Goal: Communication & Community: Answer question/provide support

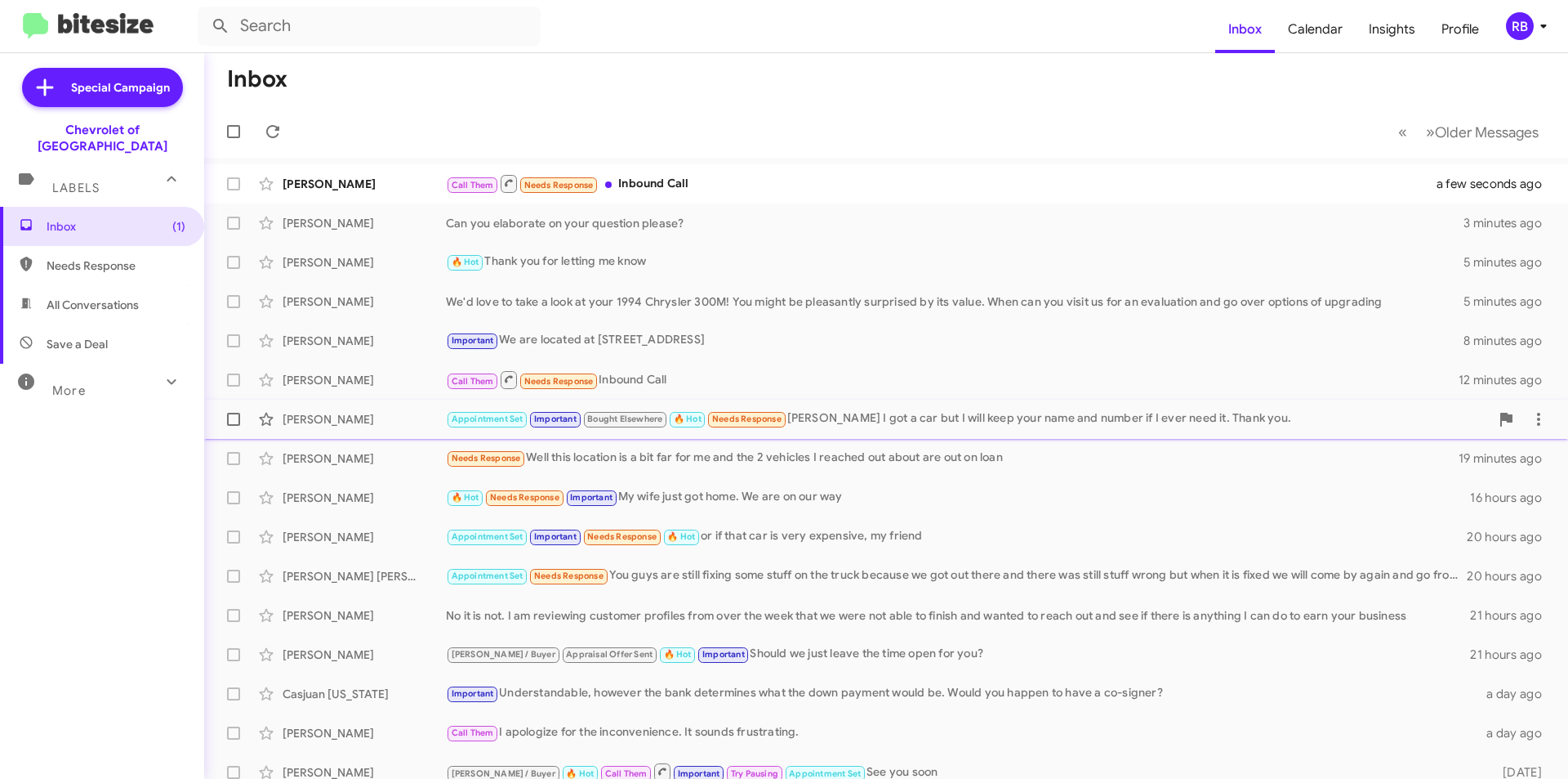
click at [895, 418] on div "Appointment Set Important Bought Elsewhere 🔥 Hot Needs Response [PERSON_NAME] I…" at bounding box center [968, 418] width 1044 height 19
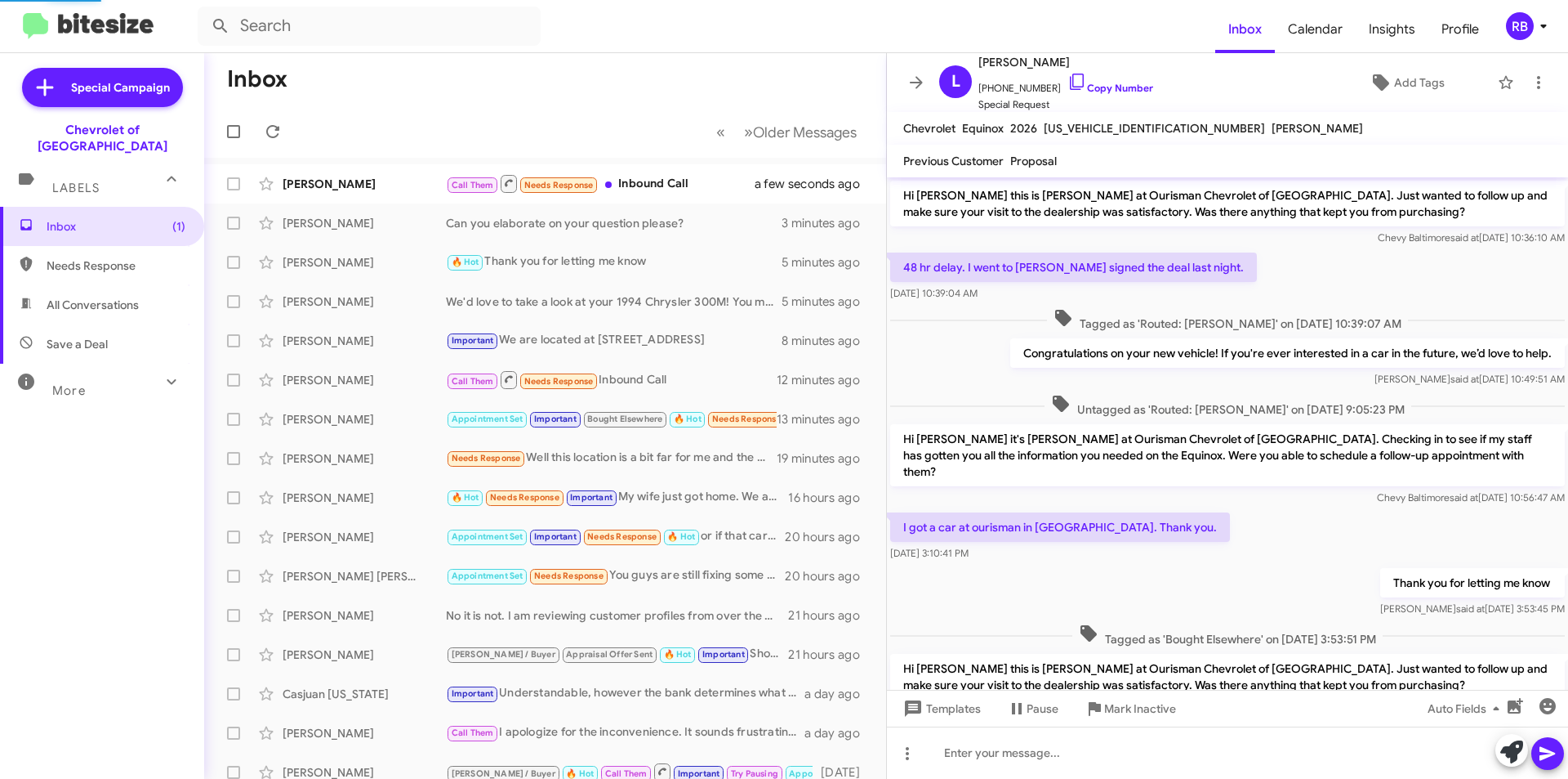
scroll to position [1046, 0]
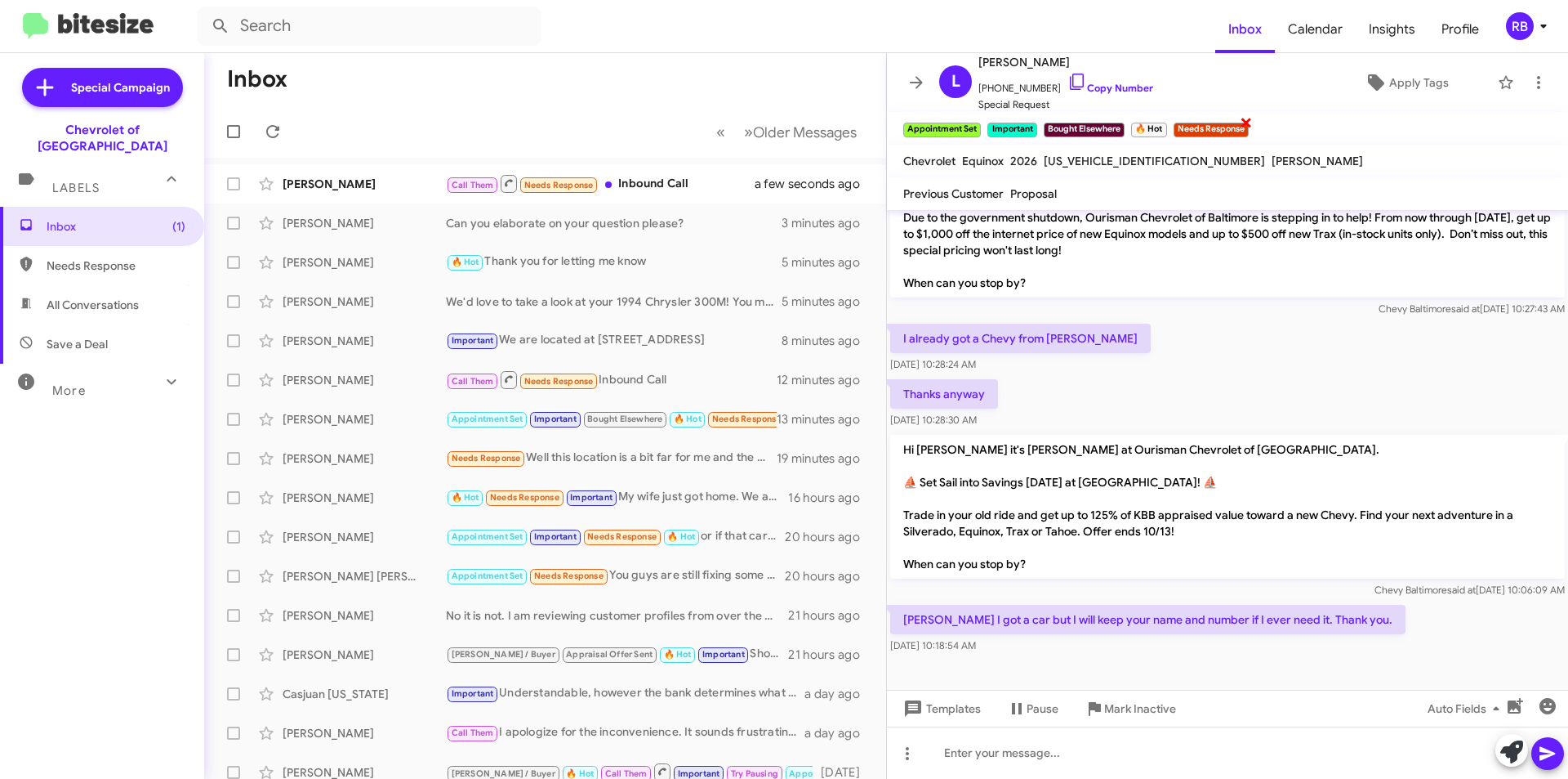
click at [1245, 121] on span "×" at bounding box center [1246, 122] width 13 height 20
click at [637, 471] on div "[PERSON_NAME] Needs Response Well this location is a bit far for me and the 2 v…" at bounding box center [545, 458] width 656 height 33
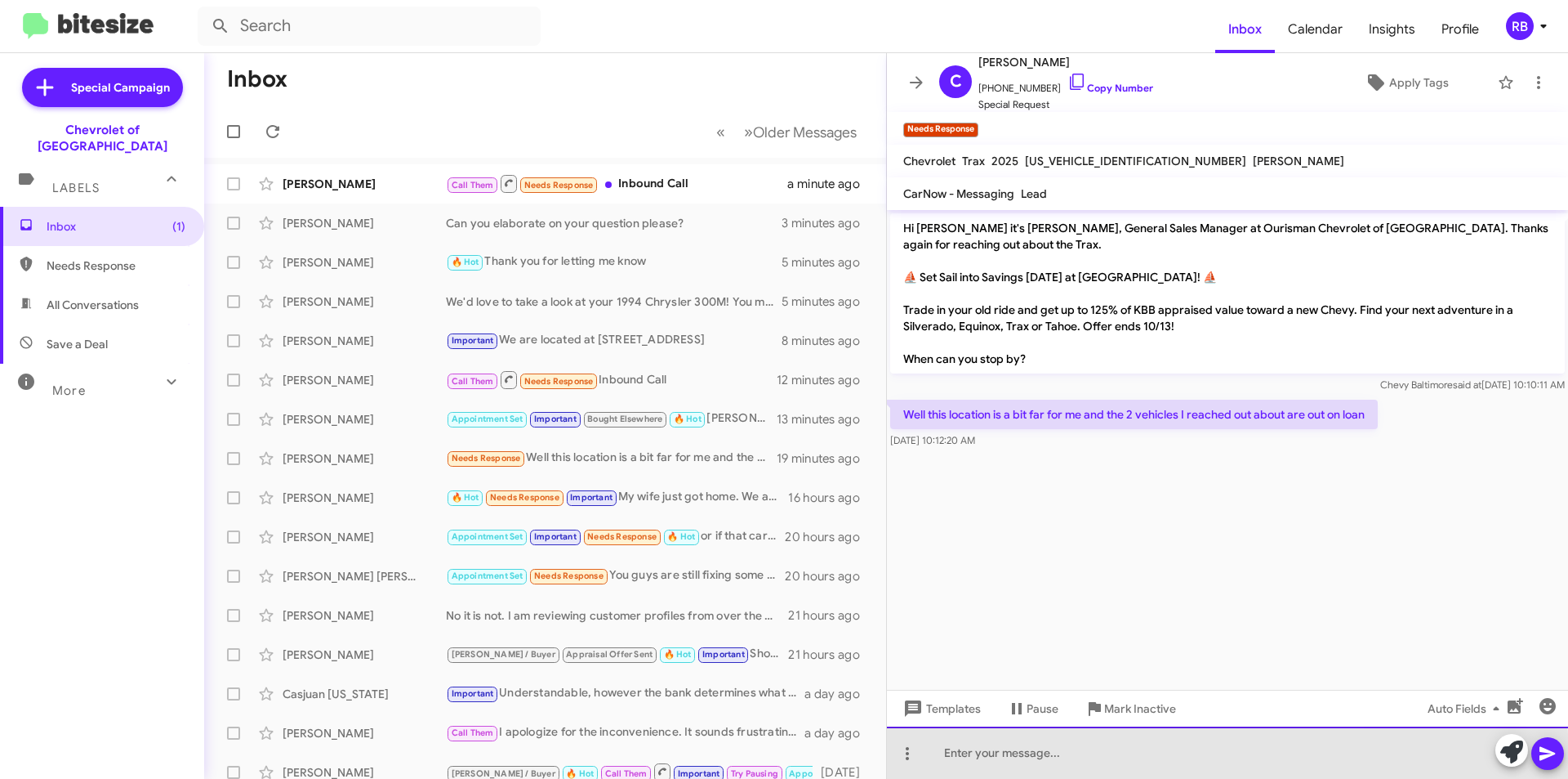
click at [1051, 761] on div at bounding box center [1227, 752] width 681 height 52
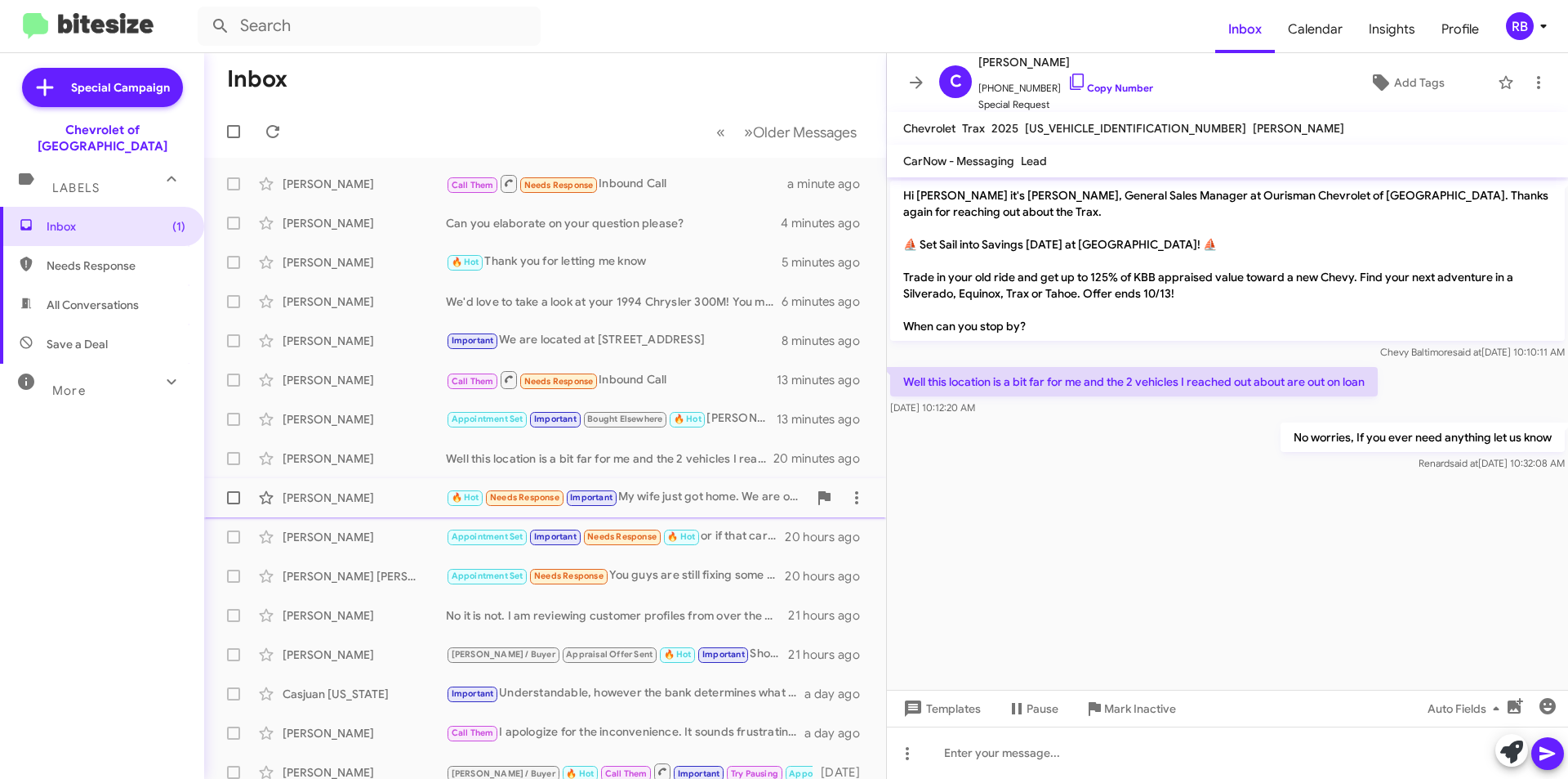
click at [718, 501] on div "🔥 Hot Needs Response Important My wife just got home. We are on our way" at bounding box center [626, 497] width 361 height 19
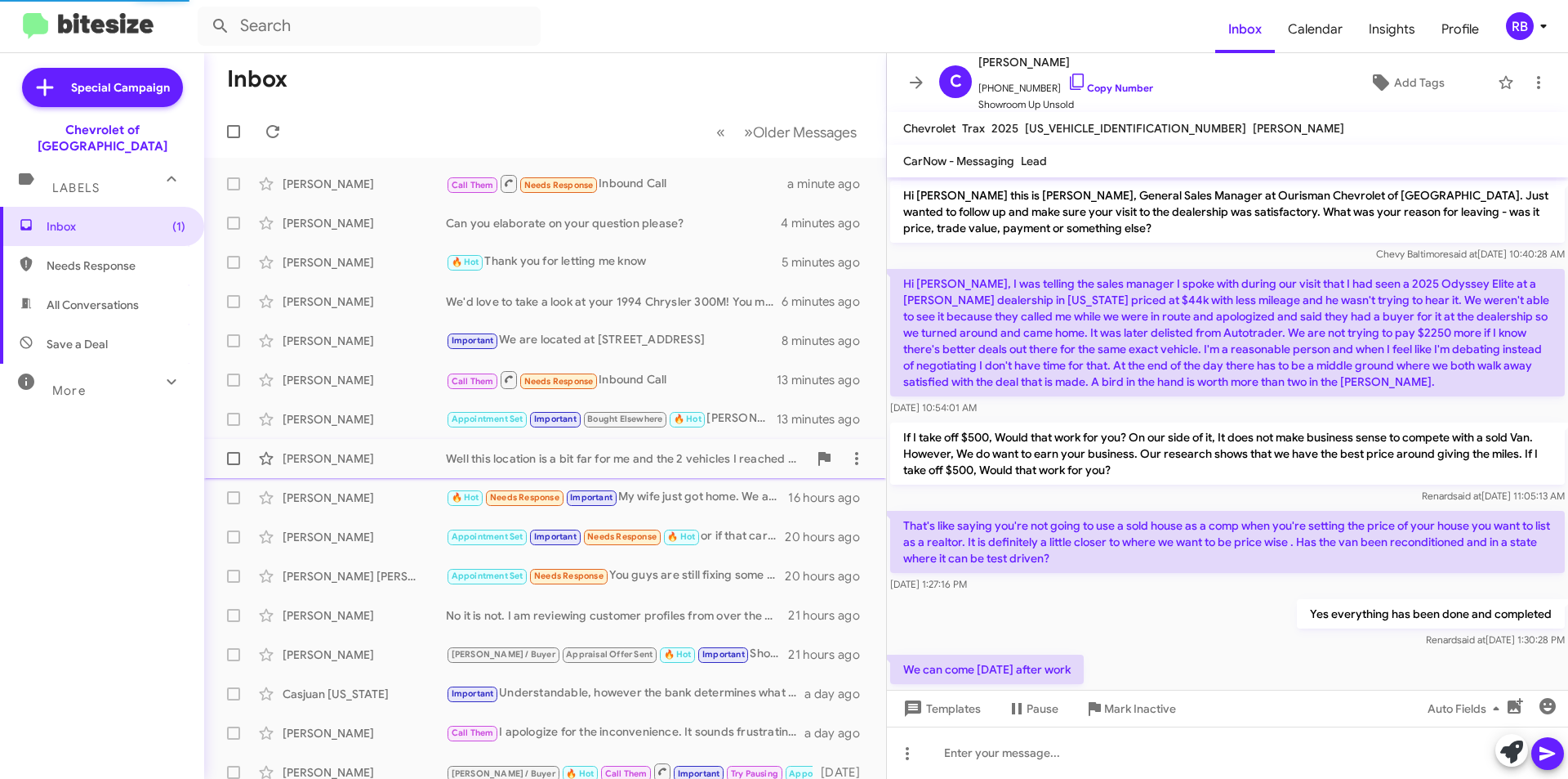
scroll to position [400, 0]
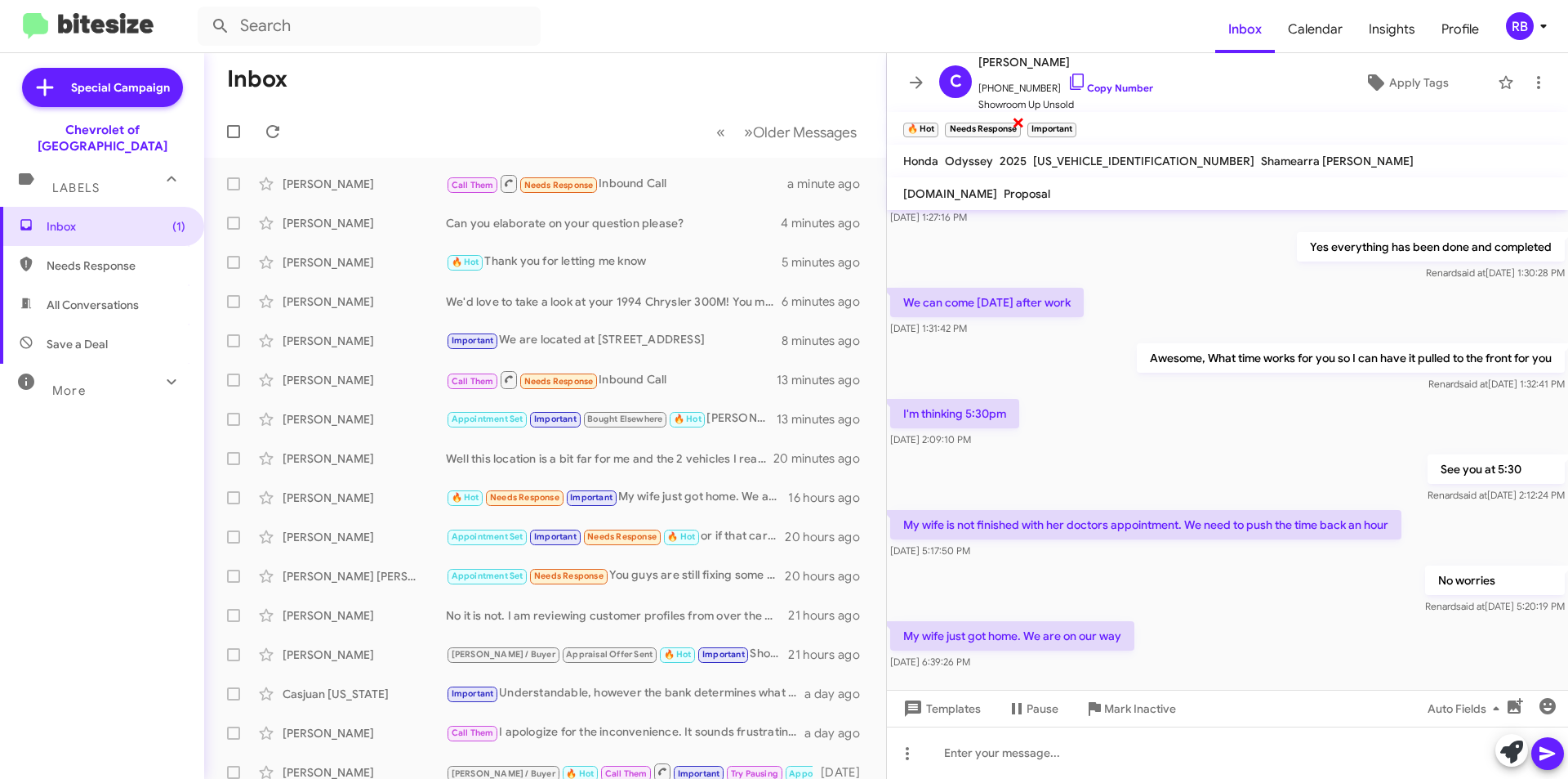
click at [1015, 120] on span "×" at bounding box center [1018, 122] width 13 height 20
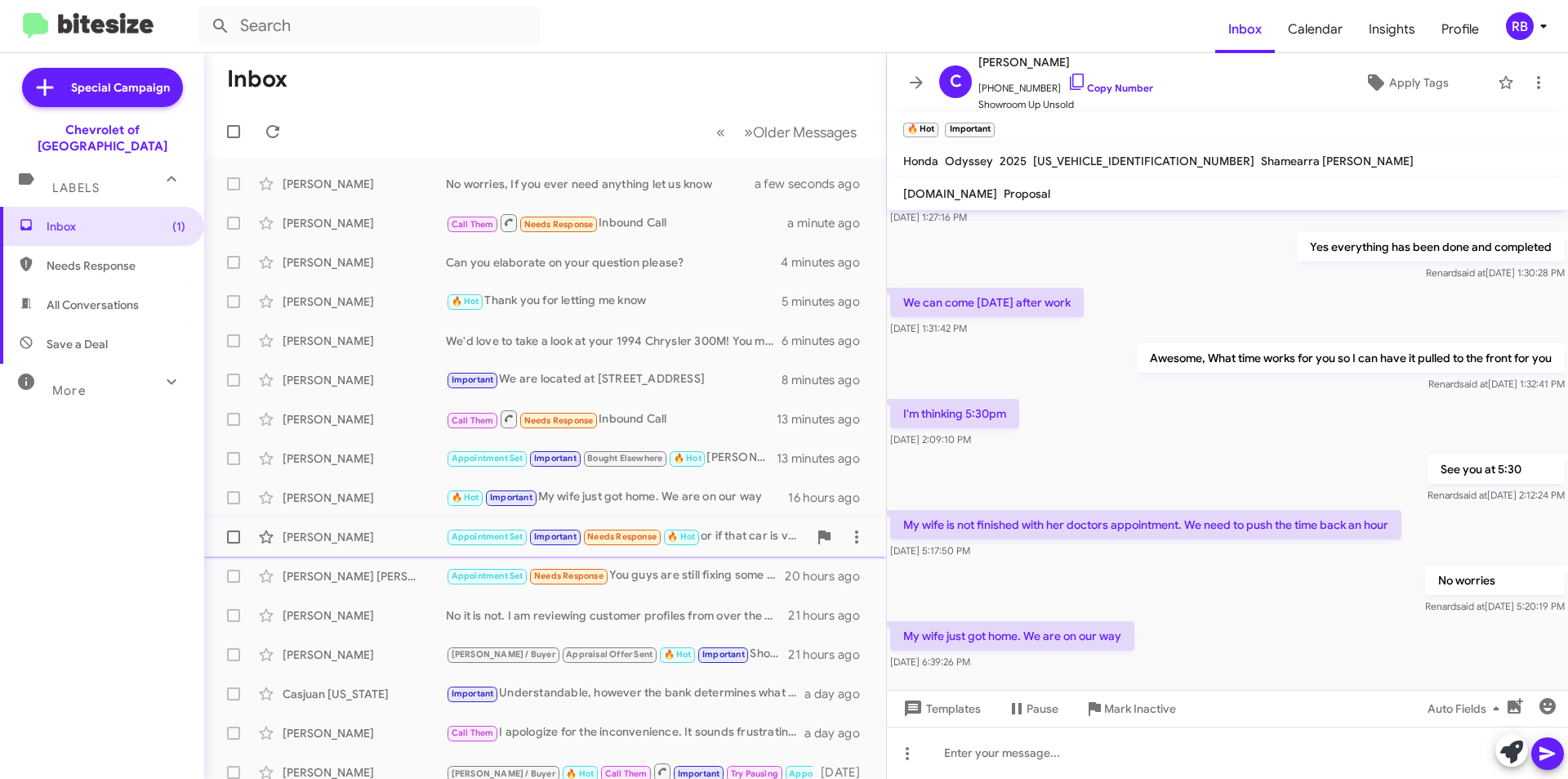
click at [735, 541] on div "Appointment Set Important Needs Response 🔥 Hot or if that car is very expensive…" at bounding box center [626, 536] width 361 height 19
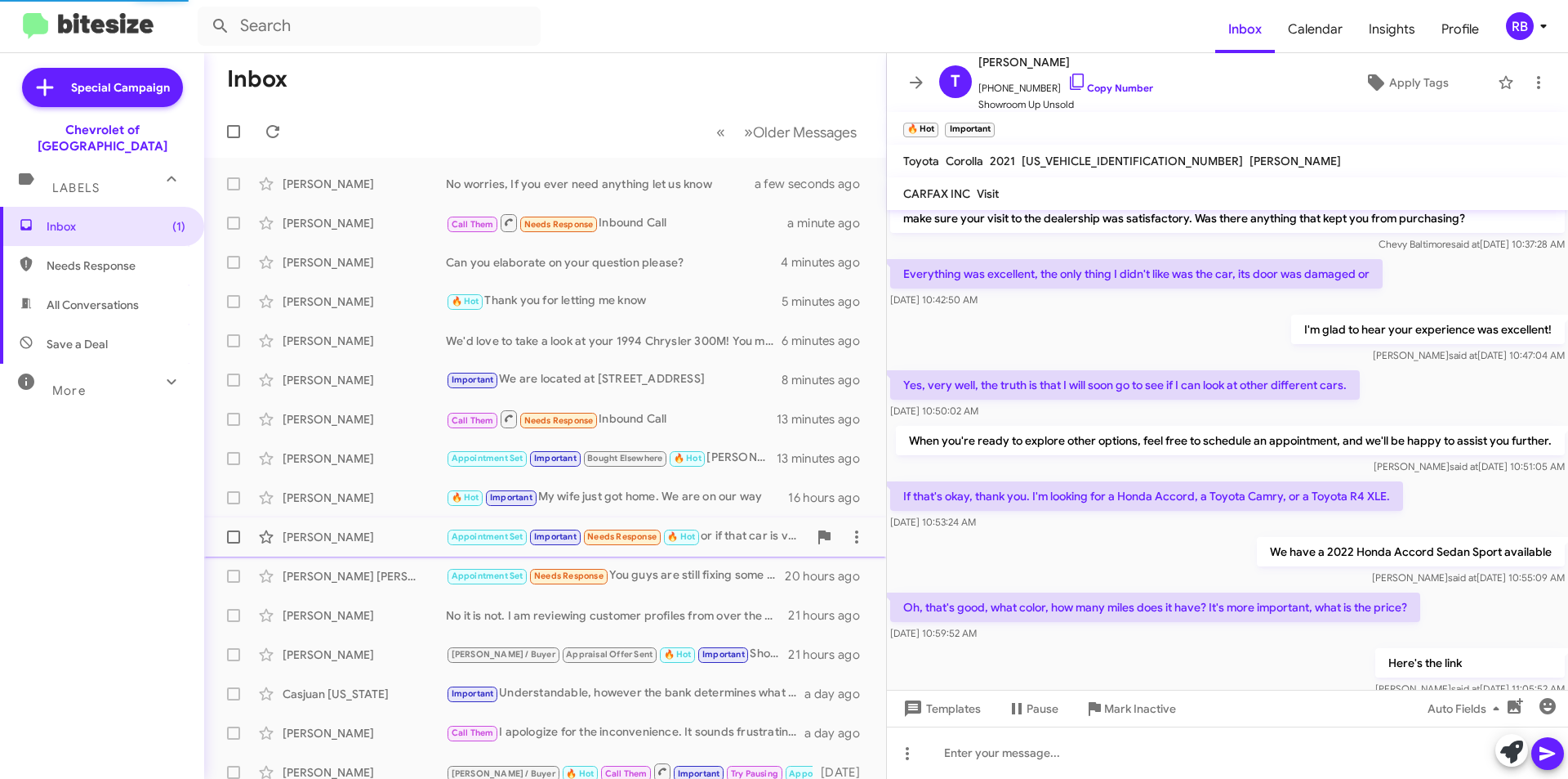
scroll to position [803, 0]
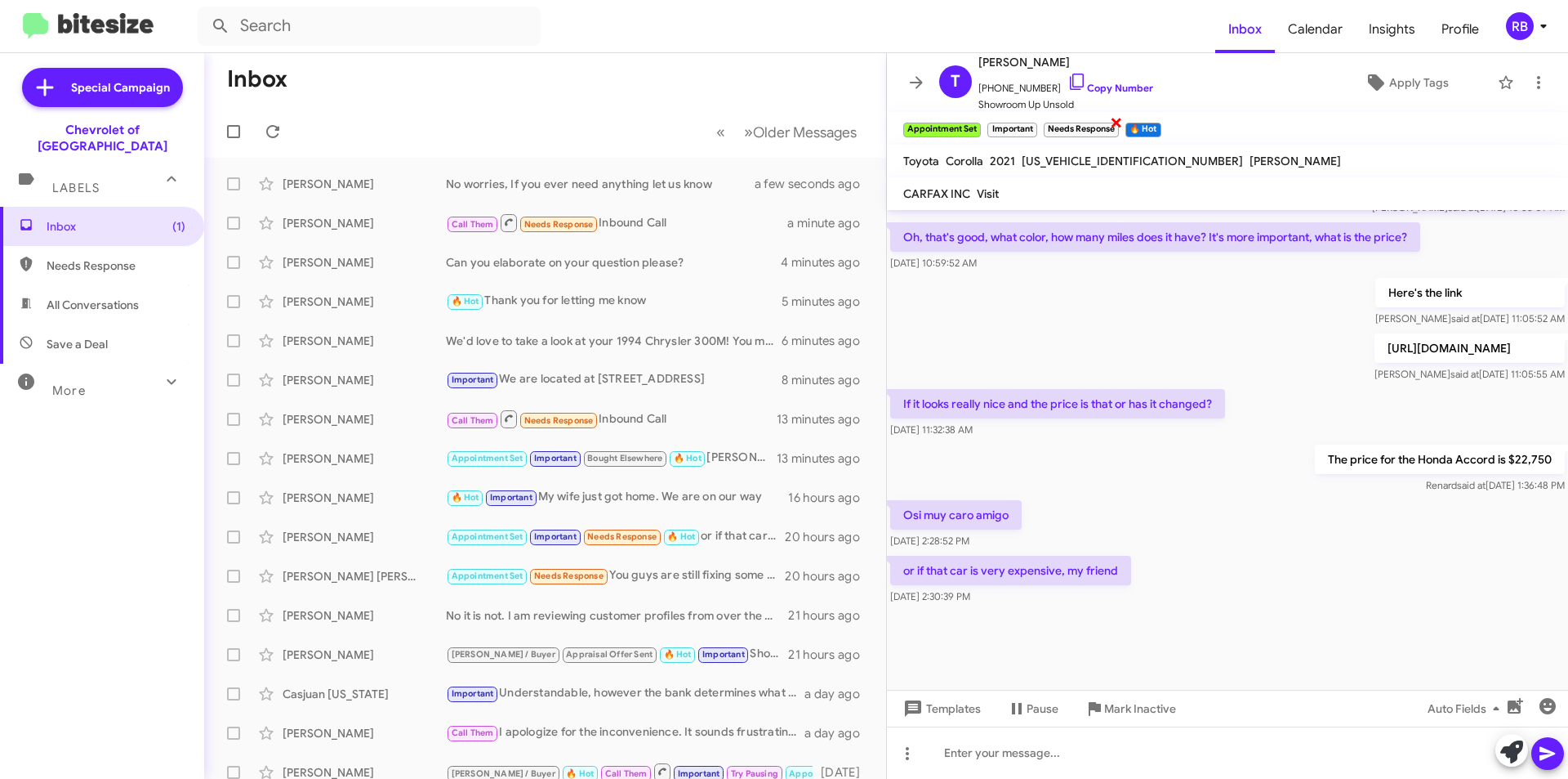
click at [1116, 125] on span "×" at bounding box center [1116, 122] width 13 height 20
drag, startPoint x: 1012, startPoint y: 512, endPoint x: 904, endPoint y: 512, distance: 108.0
click at [904, 512] on p "Osi muy caro amigo" at bounding box center [956, 515] width 131 height 29
click at [1327, 591] on div "or if that car is very expensive, my friend [DATE] 2:30:39 PM" at bounding box center [1227, 579] width 681 height 56
click at [673, 569] on div "Appointment Set Needs Response You guys are still fixing some stuff on the truc…" at bounding box center [626, 576] width 361 height 19
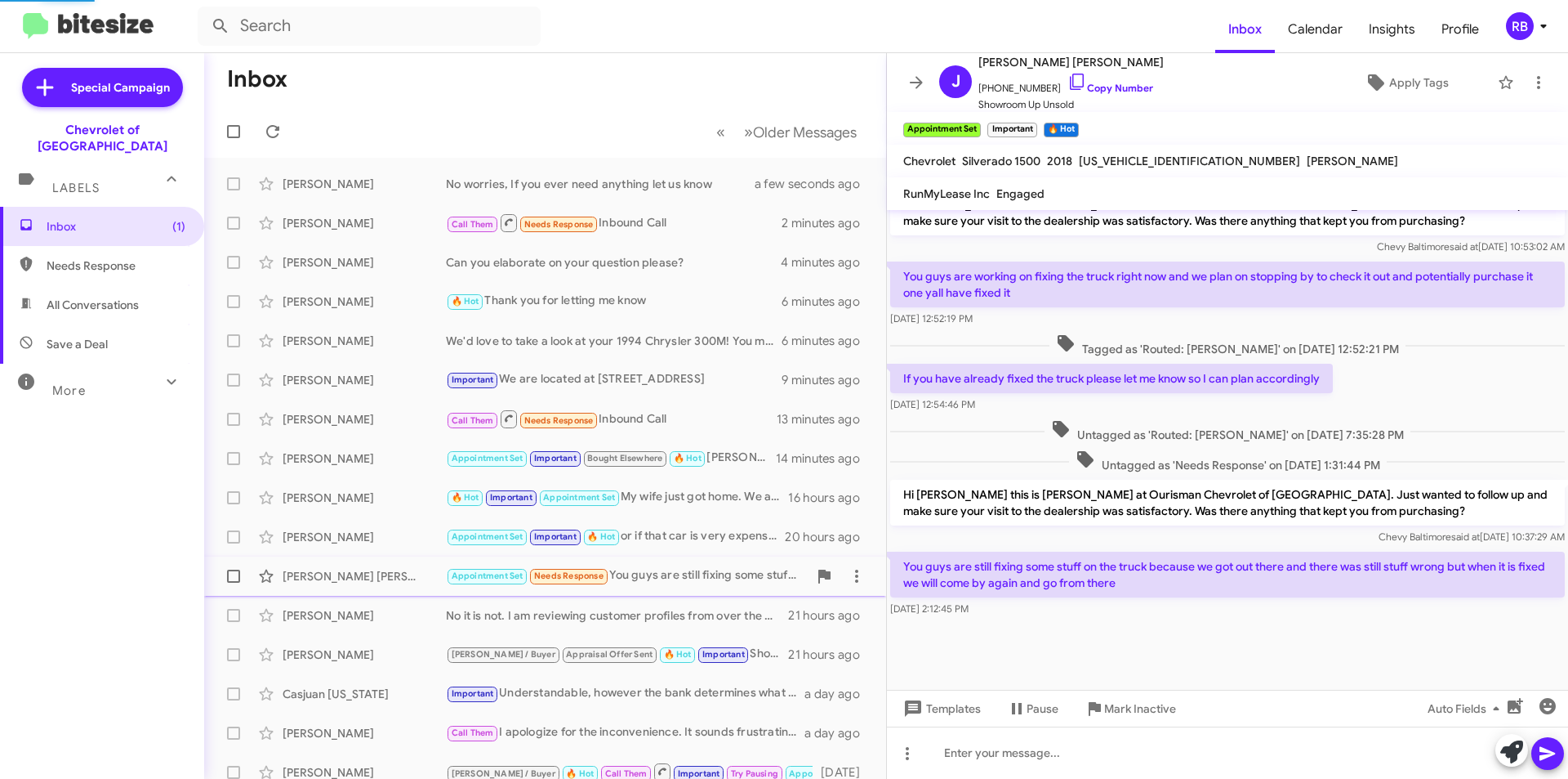
scroll to position [630, 0]
click at [621, 189] on div "No worries, If you ever need anything let us know" at bounding box center [626, 184] width 361 height 16
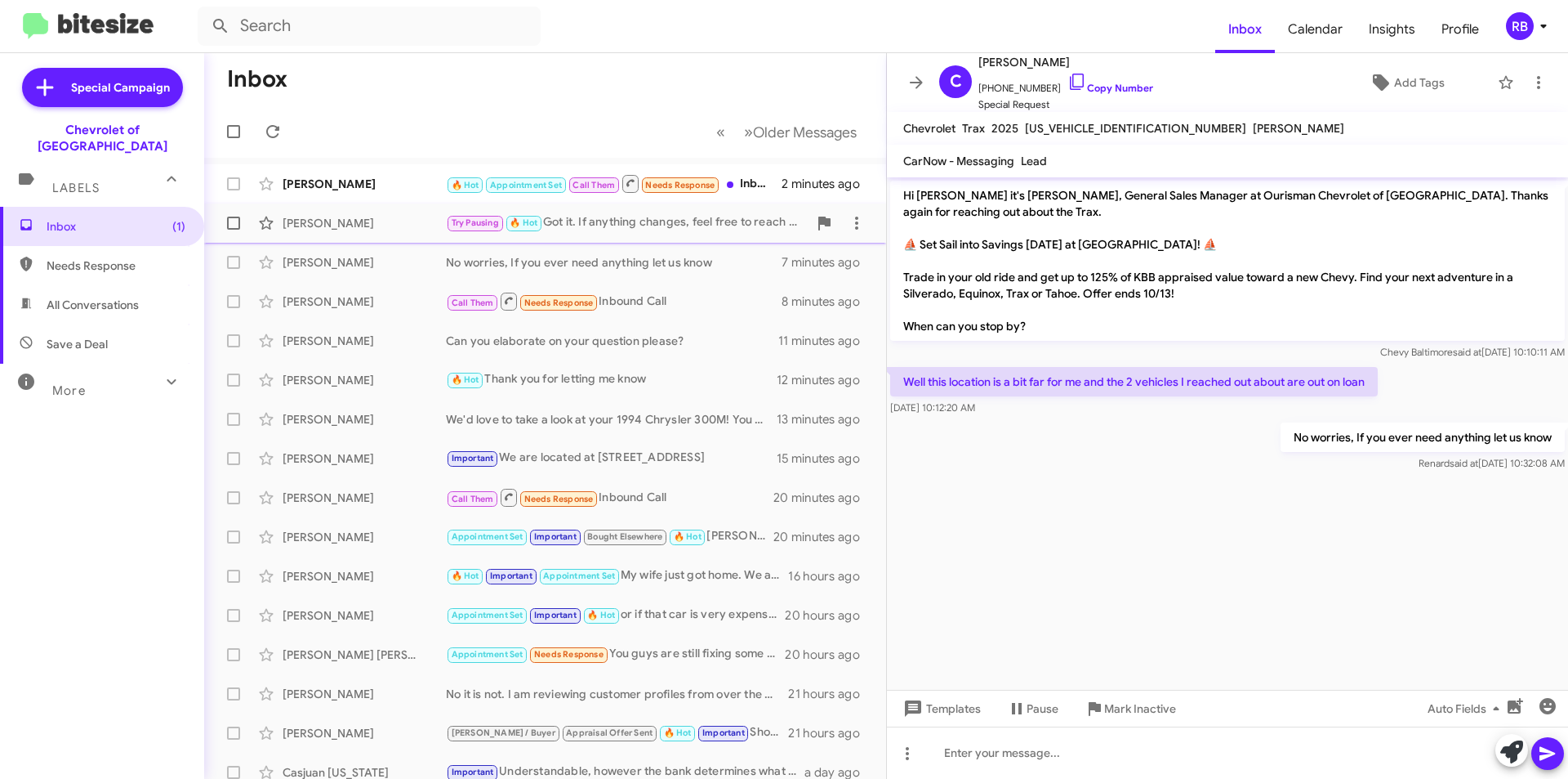
click at [700, 224] on div "Try Pausing 🔥 Hot Got it. If anything changes, feel free to reach out" at bounding box center [626, 222] width 361 height 19
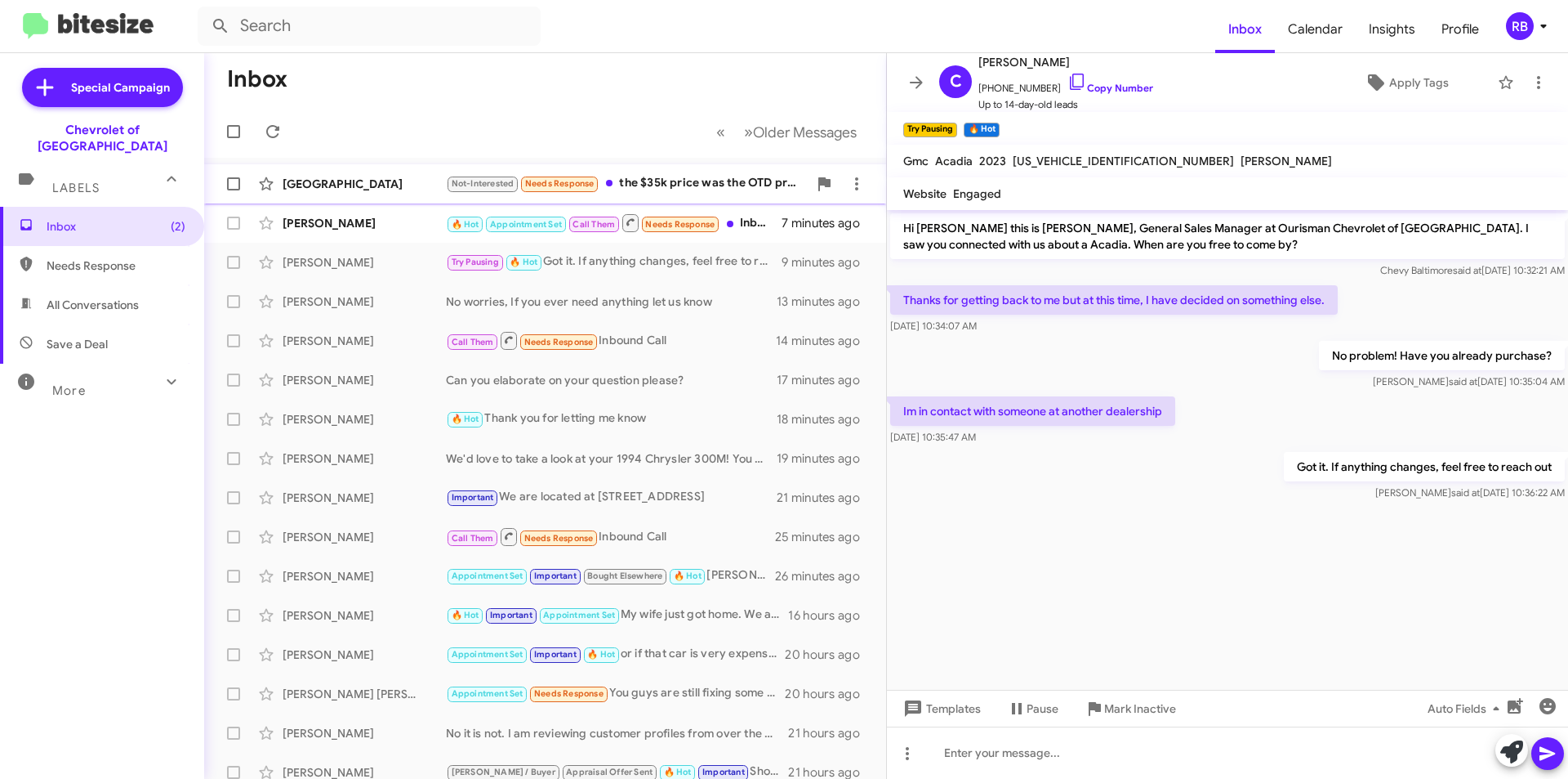
click at [693, 187] on div "Not-Interested Needs Response the $35k price was the OTD price too, and they br…" at bounding box center [626, 183] width 361 height 19
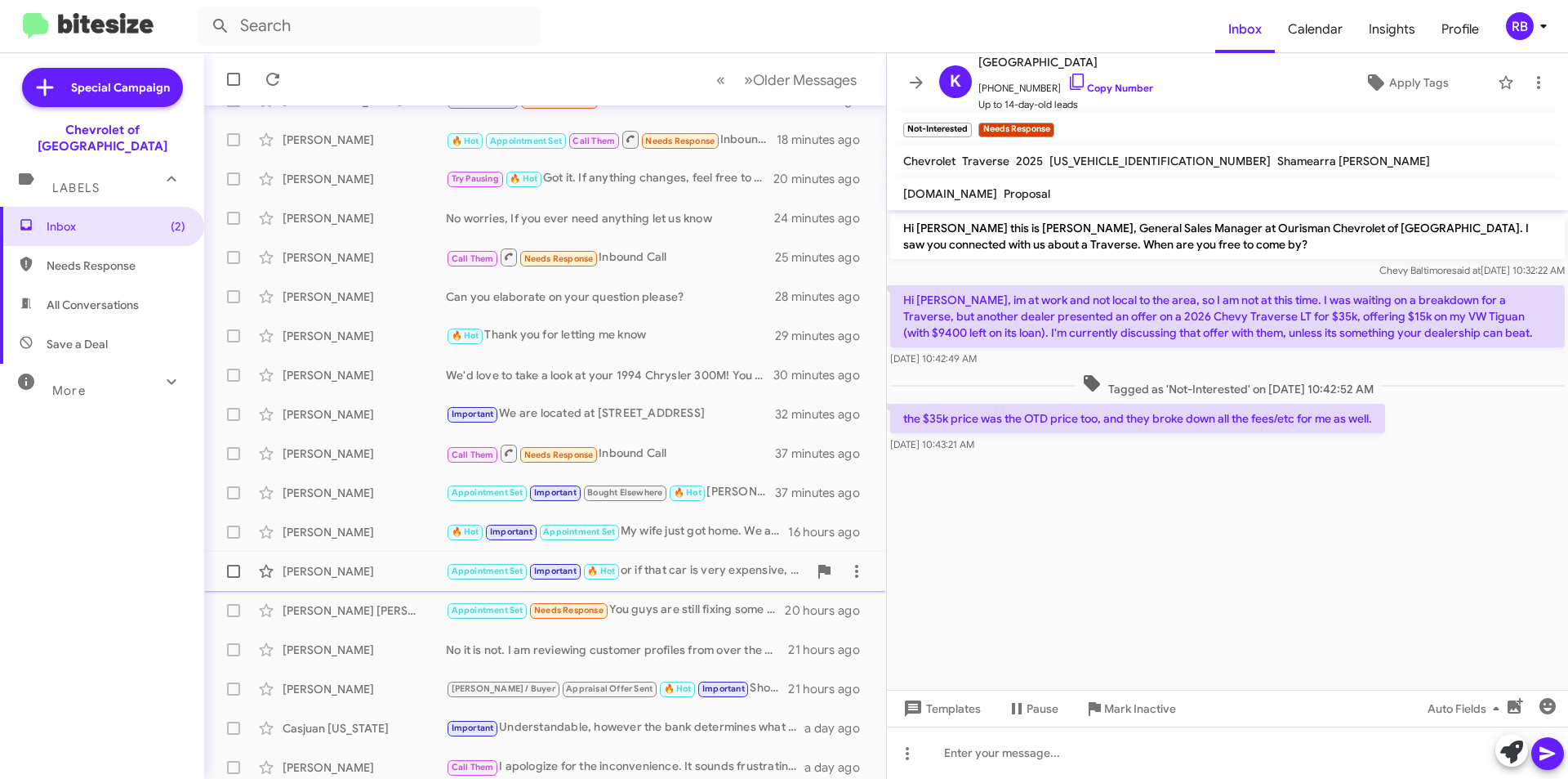
scroll to position [170, 0]
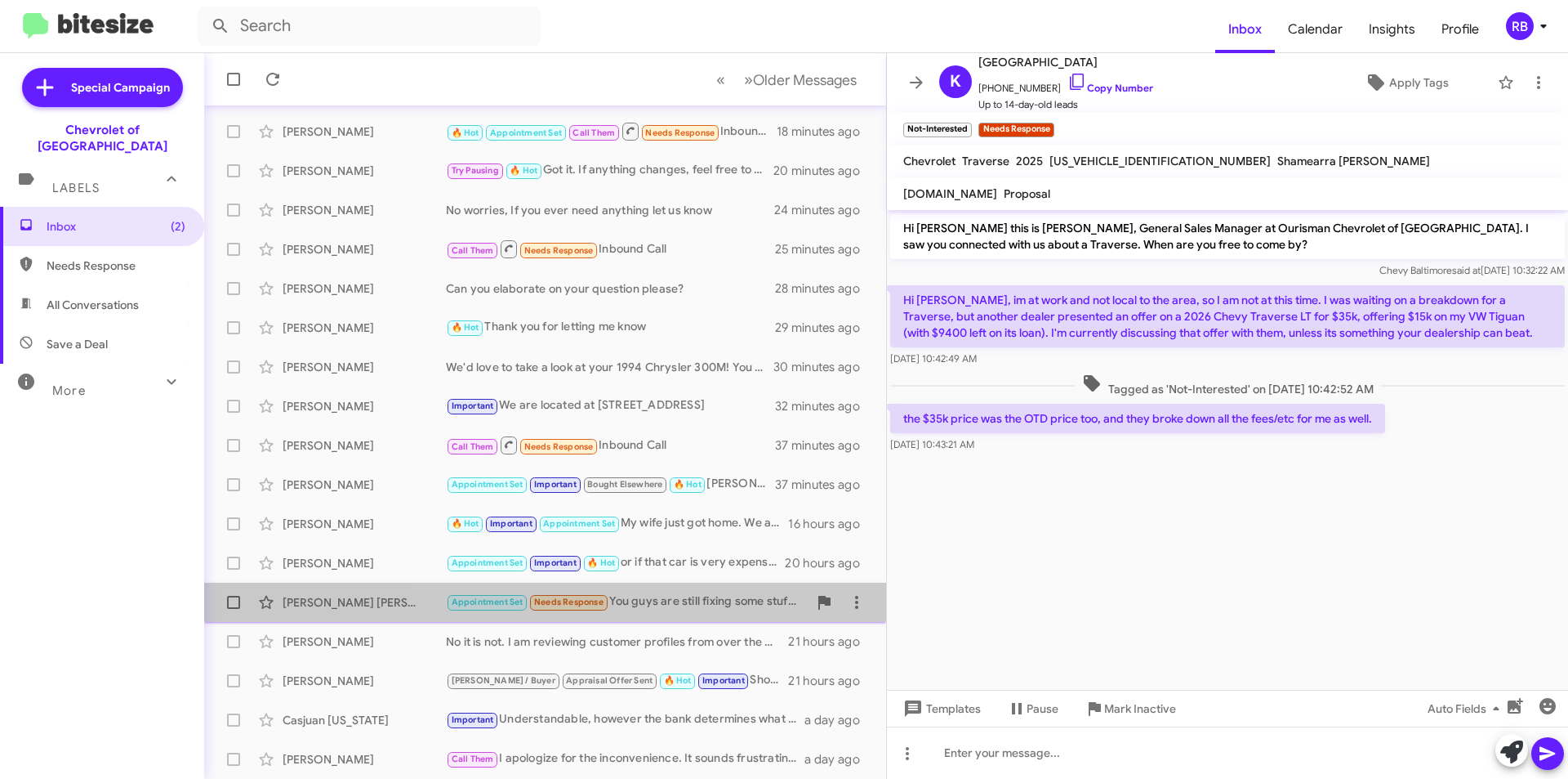
click at [685, 605] on div "Appointment Set Needs Response You guys are still fixing some stuff on the truc…" at bounding box center [626, 601] width 361 height 19
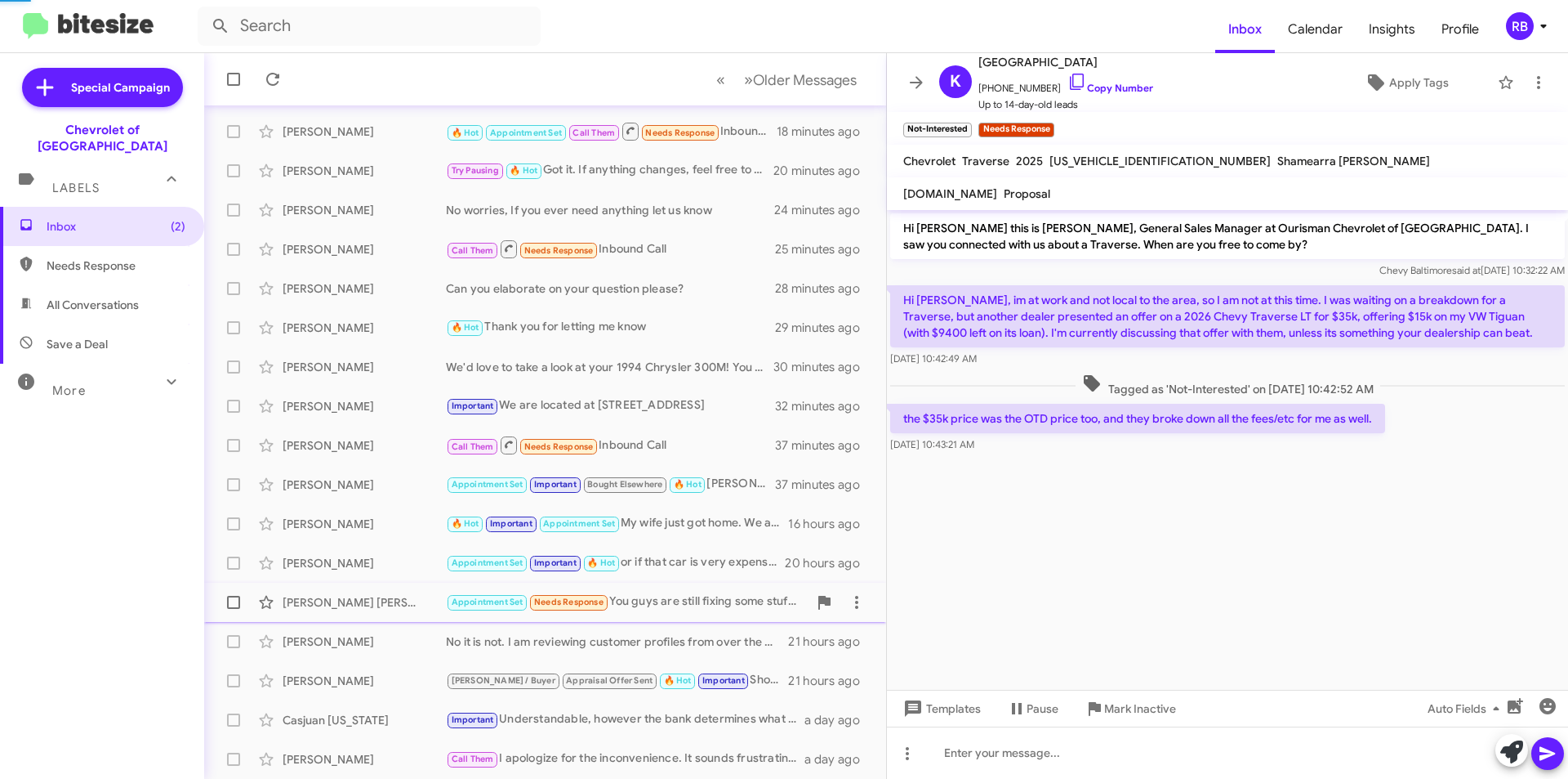
scroll to position [630, 0]
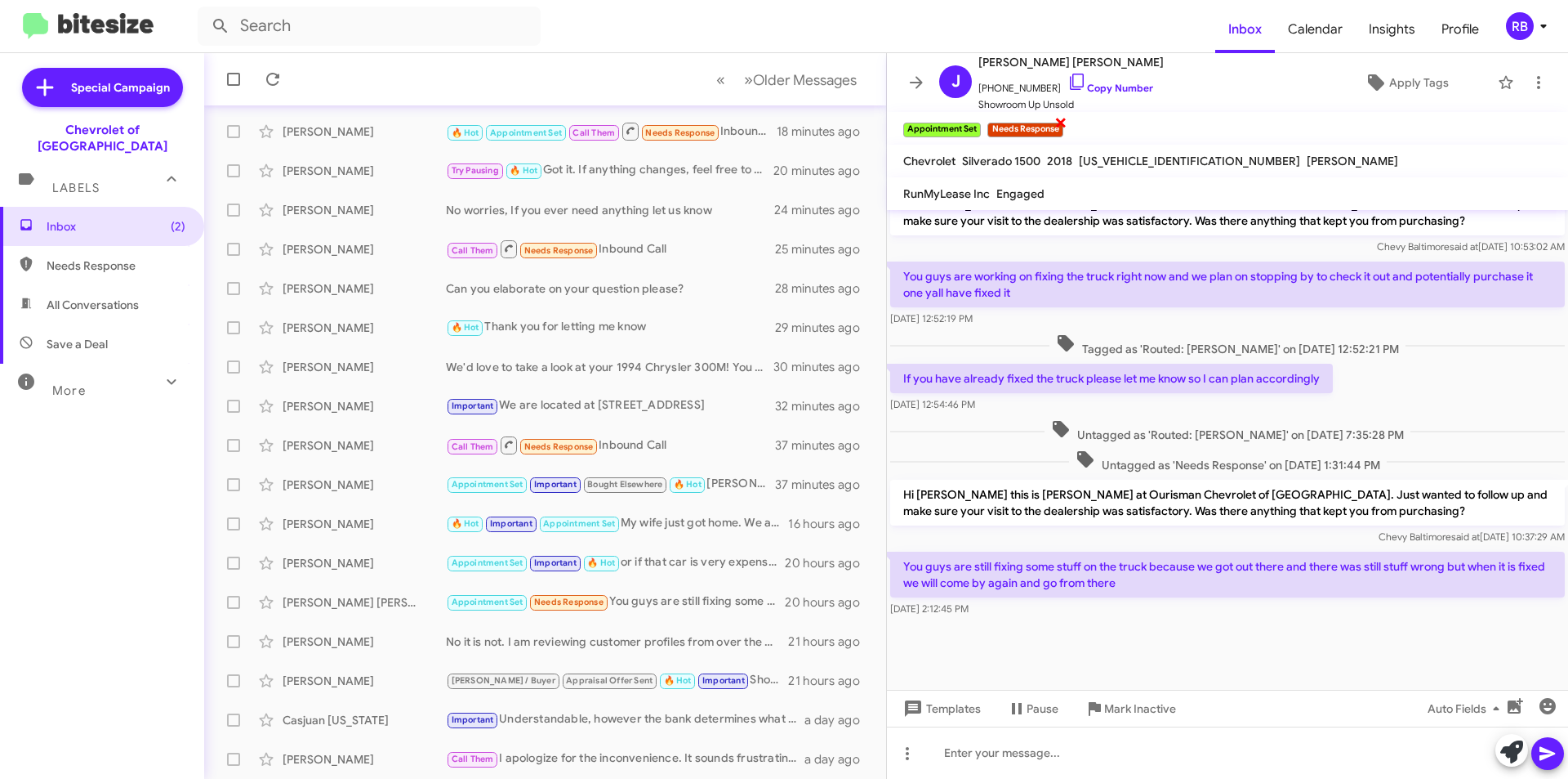
click at [1057, 122] on span "×" at bounding box center [1061, 122] width 13 height 20
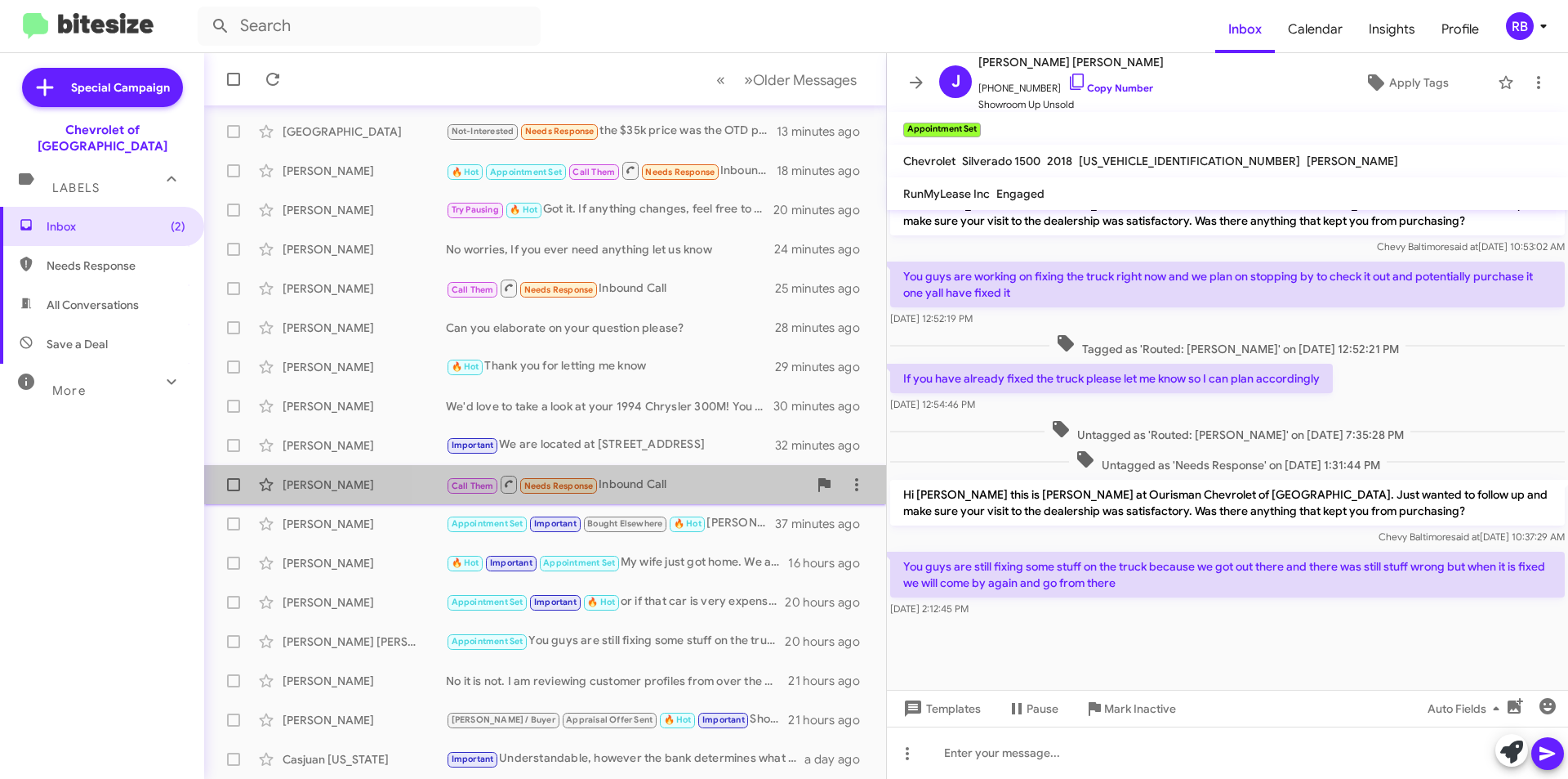
click at [656, 489] on div "Call Them Needs Response Inbound Call" at bounding box center [626, 484] width 361 height 20
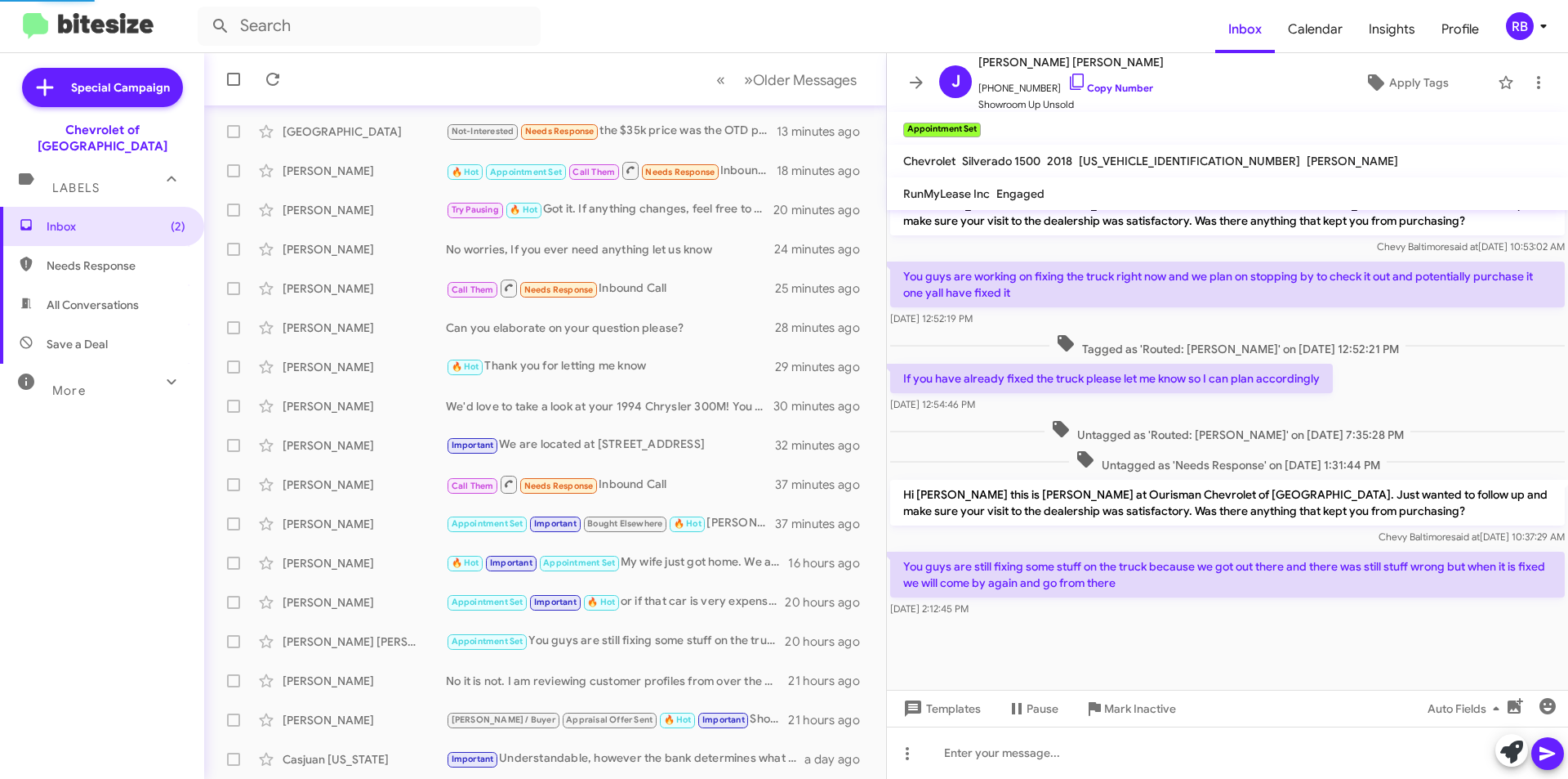
scroll to position [435, 0]
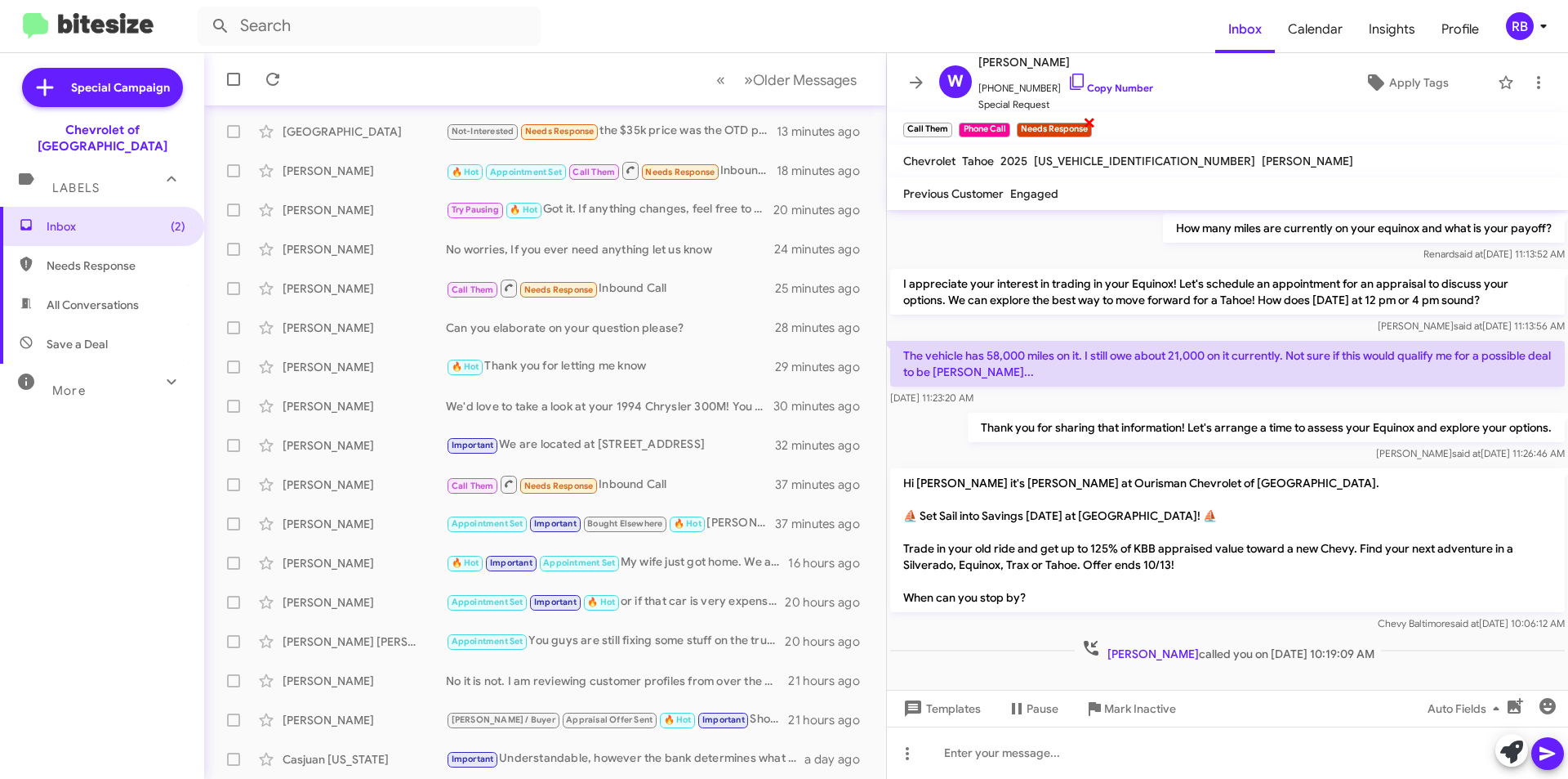
click at [1090, 123] on span "×" at bounding box center [1089, 122] width 13 height 20
click at [654, 283] on div "Call Them Needs Response Inbound Call" at bounding box center [626, 288] width 361 height 20
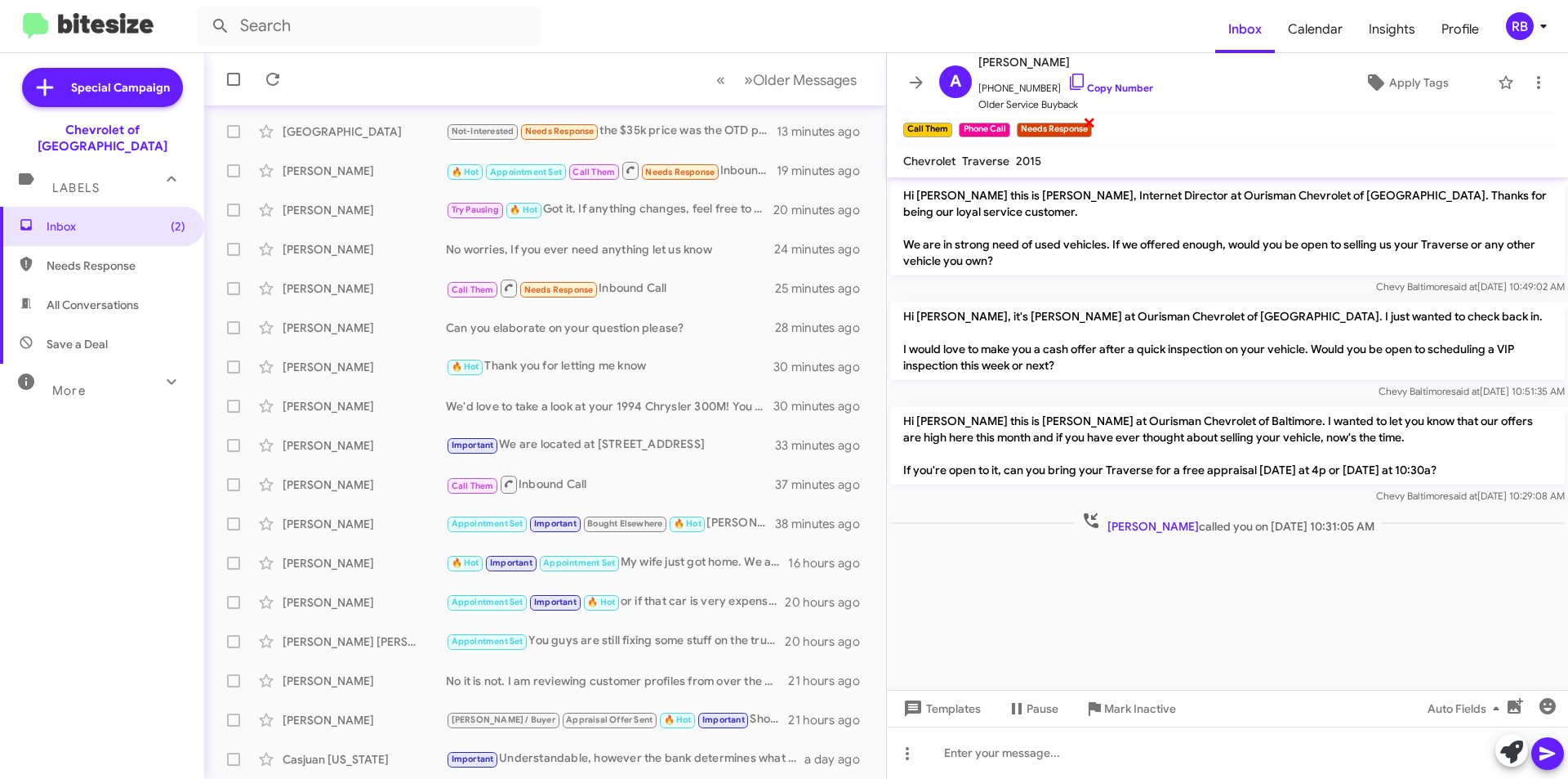
click at [1088, 120] on span "×" at bounding box center [1089, 122] width 13 height 20
click at [748, 170] on div "🔥 Hot Appointment Set Call Them Needs Response Inbound Call" at bounding box center [626, 170] width 361 height 20
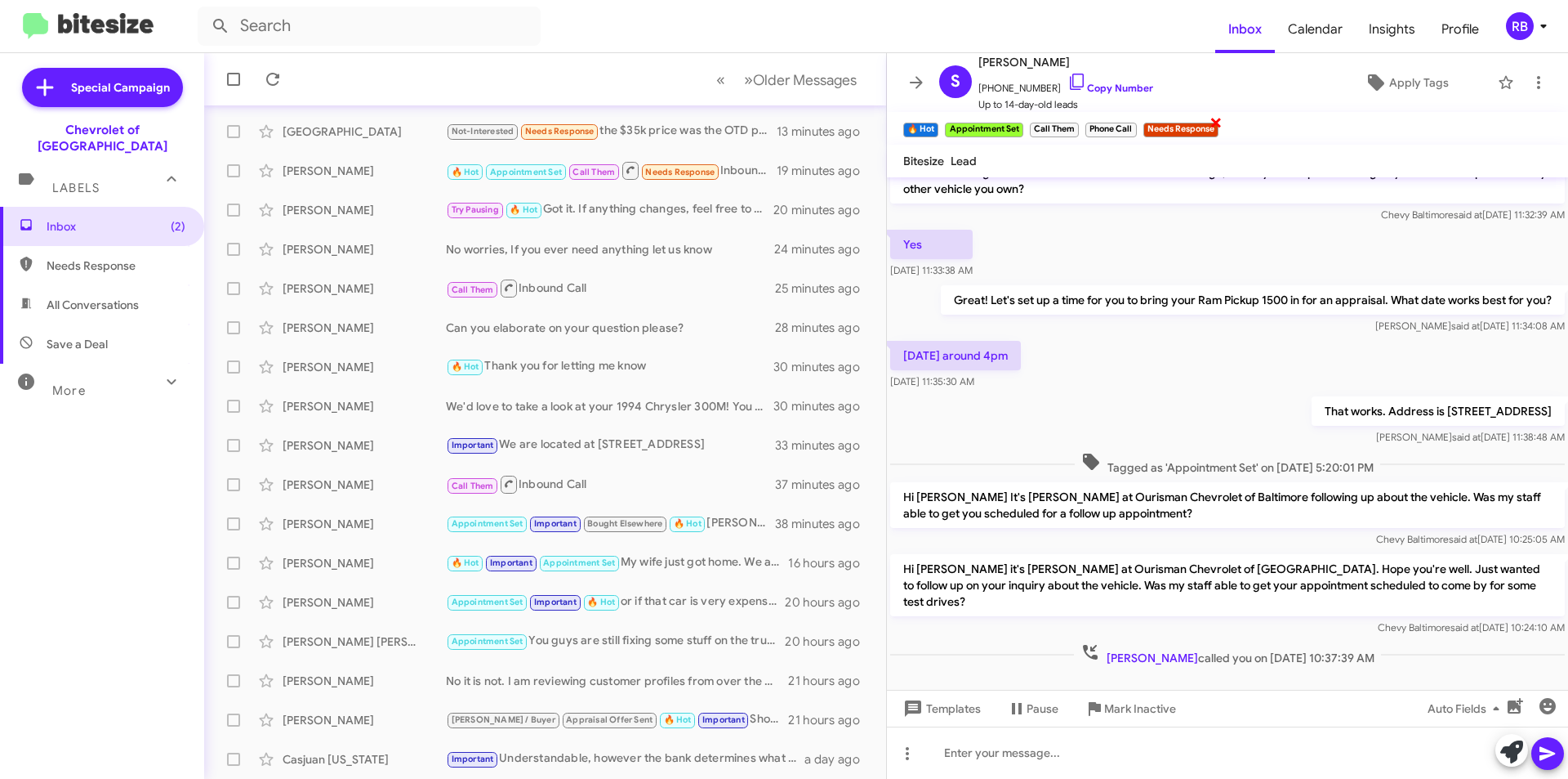
click at [1215, 122] on span "×" at bounding box center [1216, 122] width 13 height 20
click at [678, 132] on div "Not-Interested Needs Response the $35k price was the OTD price too, and they br…" at bounding box center [626, 131] width 361 height 19
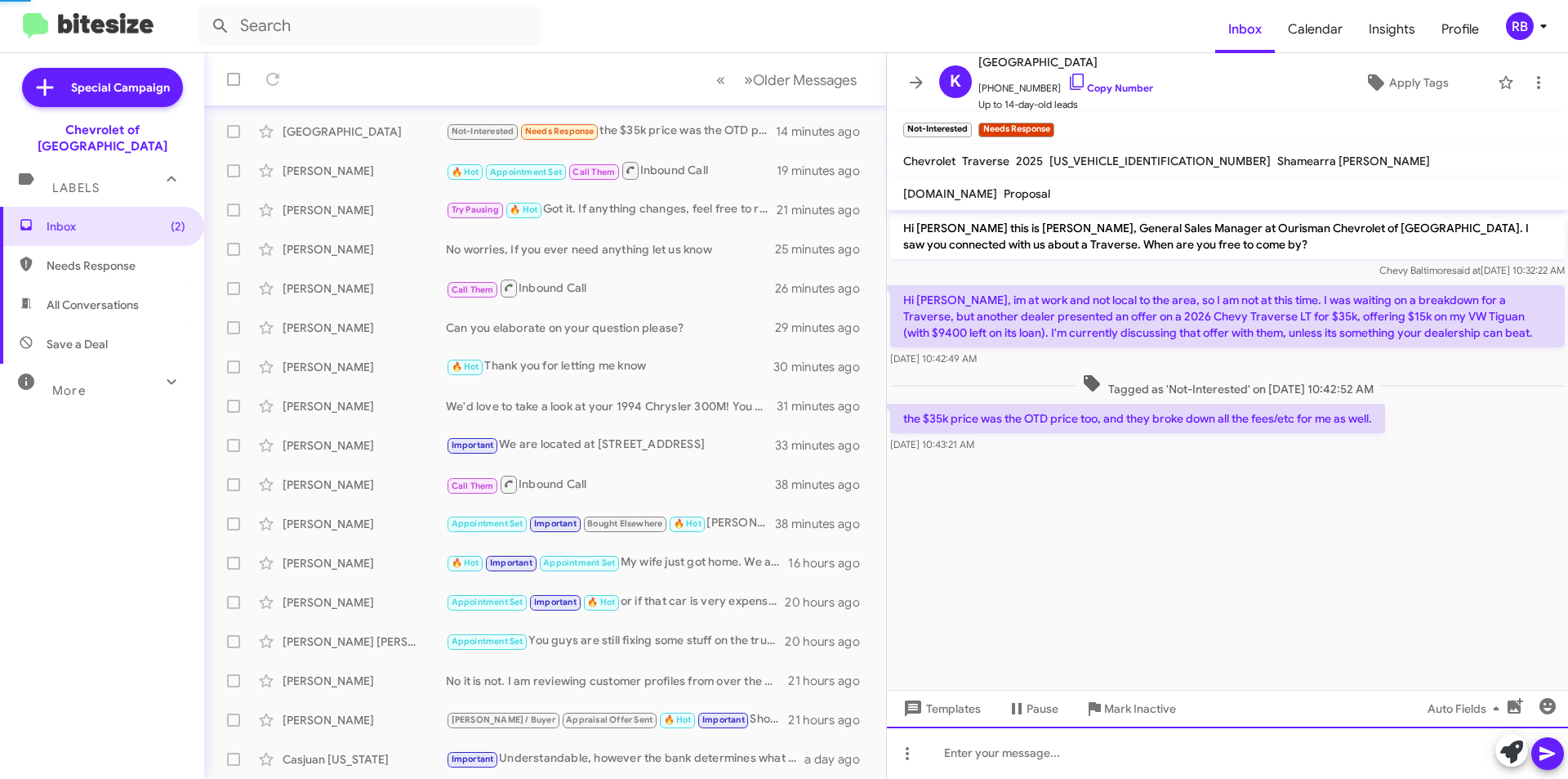
click at [972, 754] on div at bounding box center [1227, 752] width 681 height 52
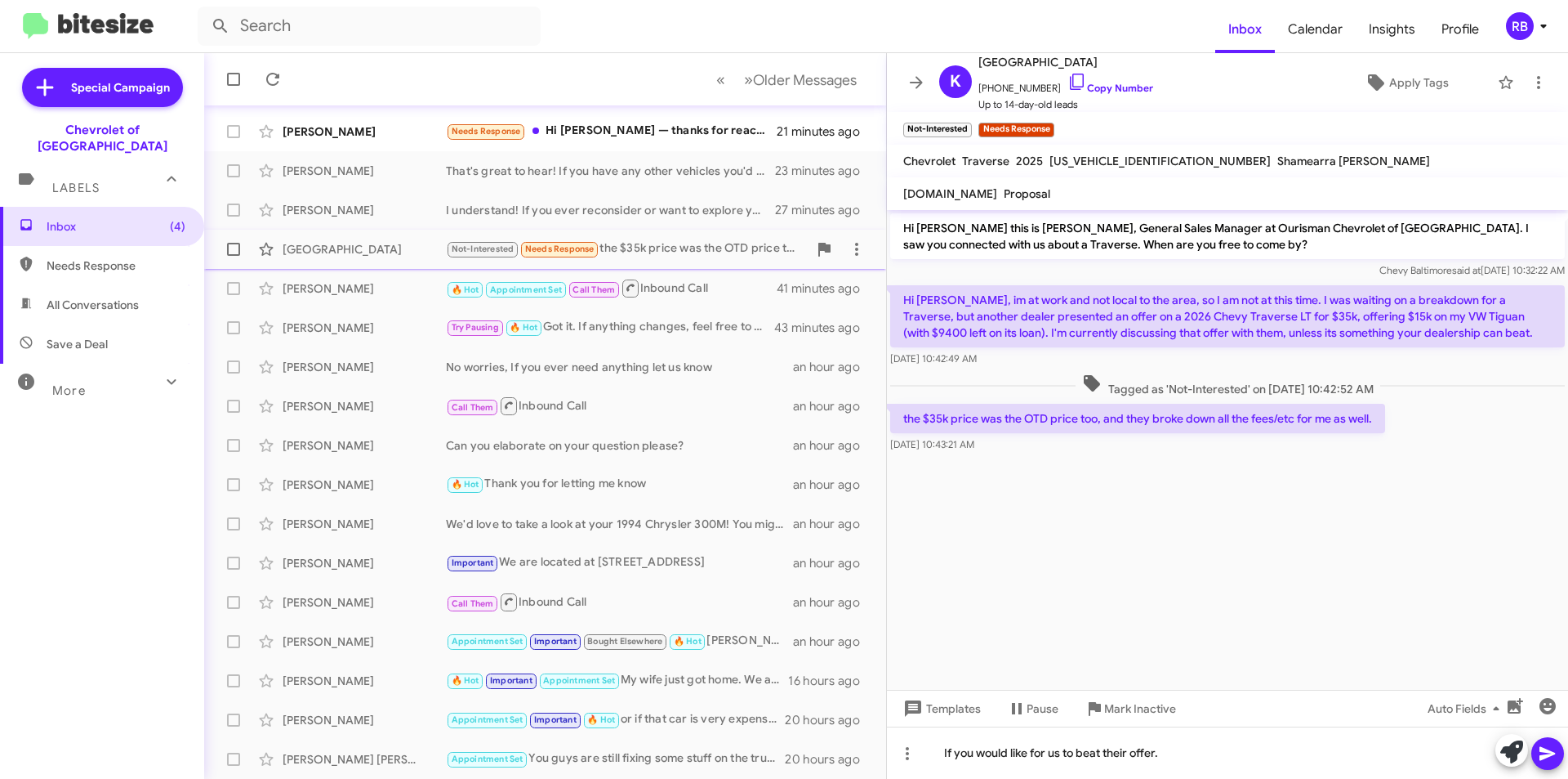
click at [700, 252] on div "Not-Interested Needs Response the $35k price was the OTD price too, and they br…" at bounding box center [626, 249] width 361 height 19
click at [1178, 756] on div "If you would like for us to beat their offer." at bounding box center [1227, 752] width 681 height 52
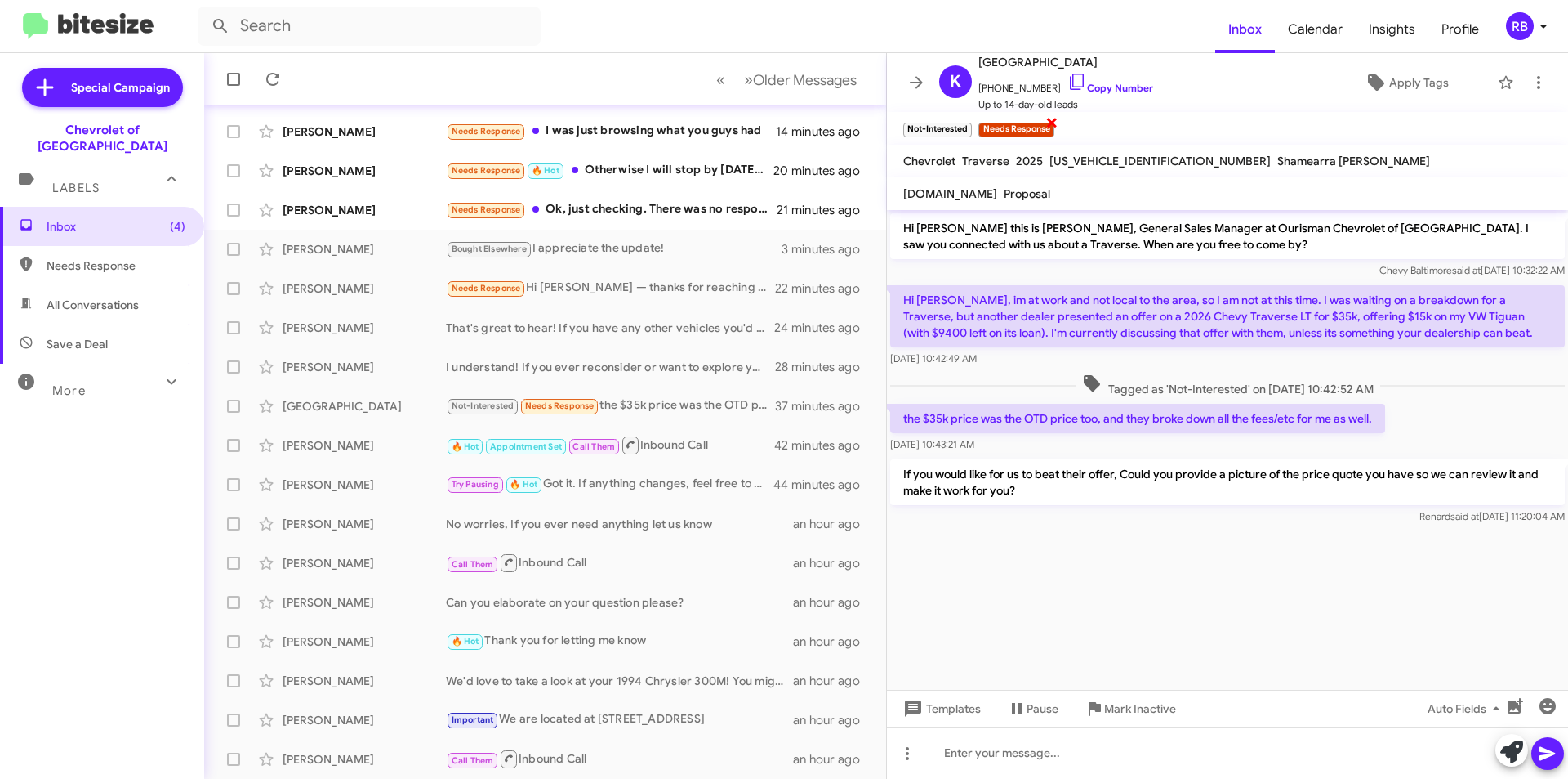
click at [1049, 123] on span "×" at bounding box center [1052, 122] width 13 height 20
click at [653, 324] on div "Needs Response Hi [PERSON_NAME] — thanks for reaching out. I’m interested in th…" at bounding box center [626, 327] width 361 height 19
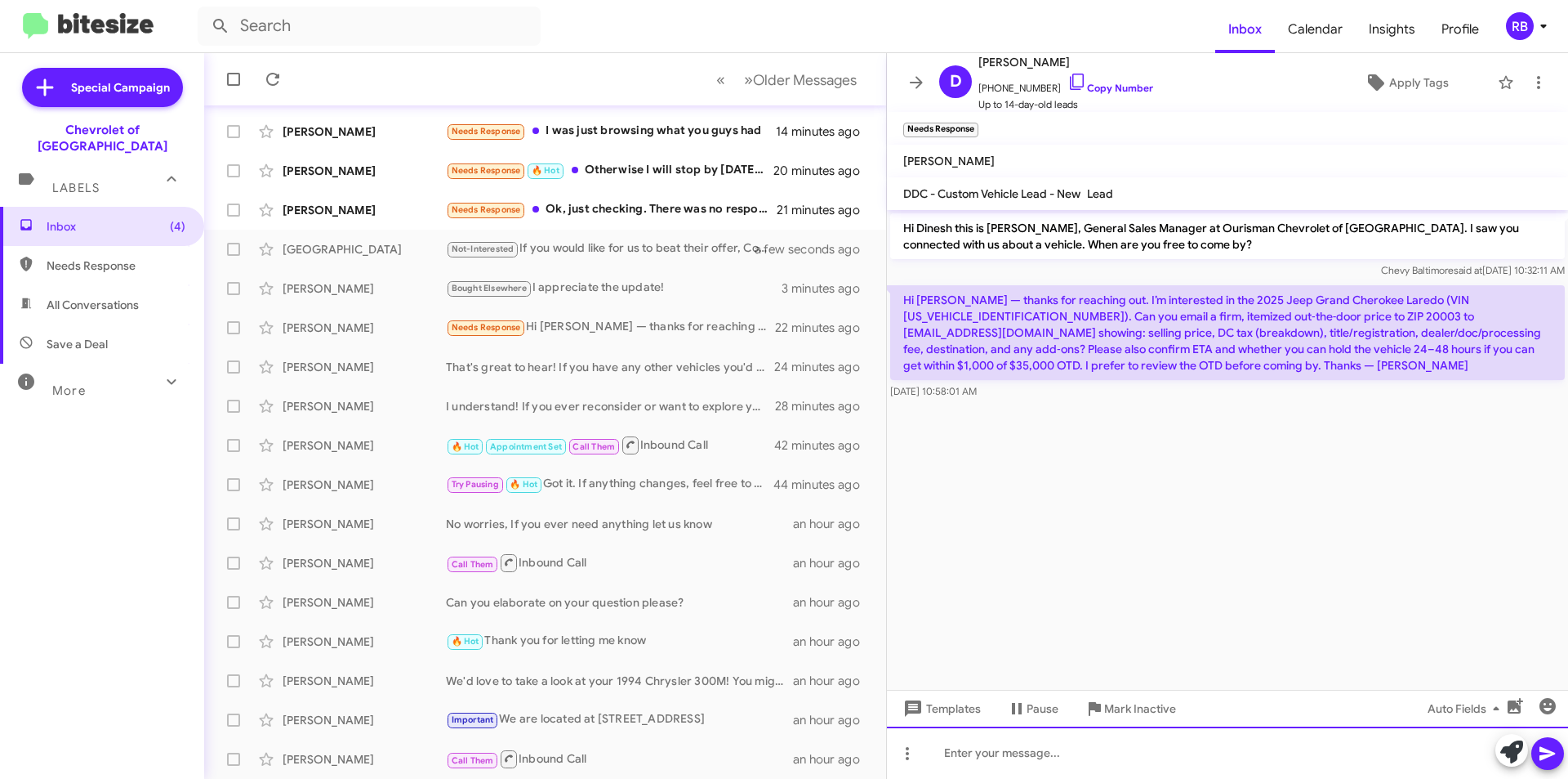
click at [981, 762] on div at bounding box center [1227, 752] width 681 height 52
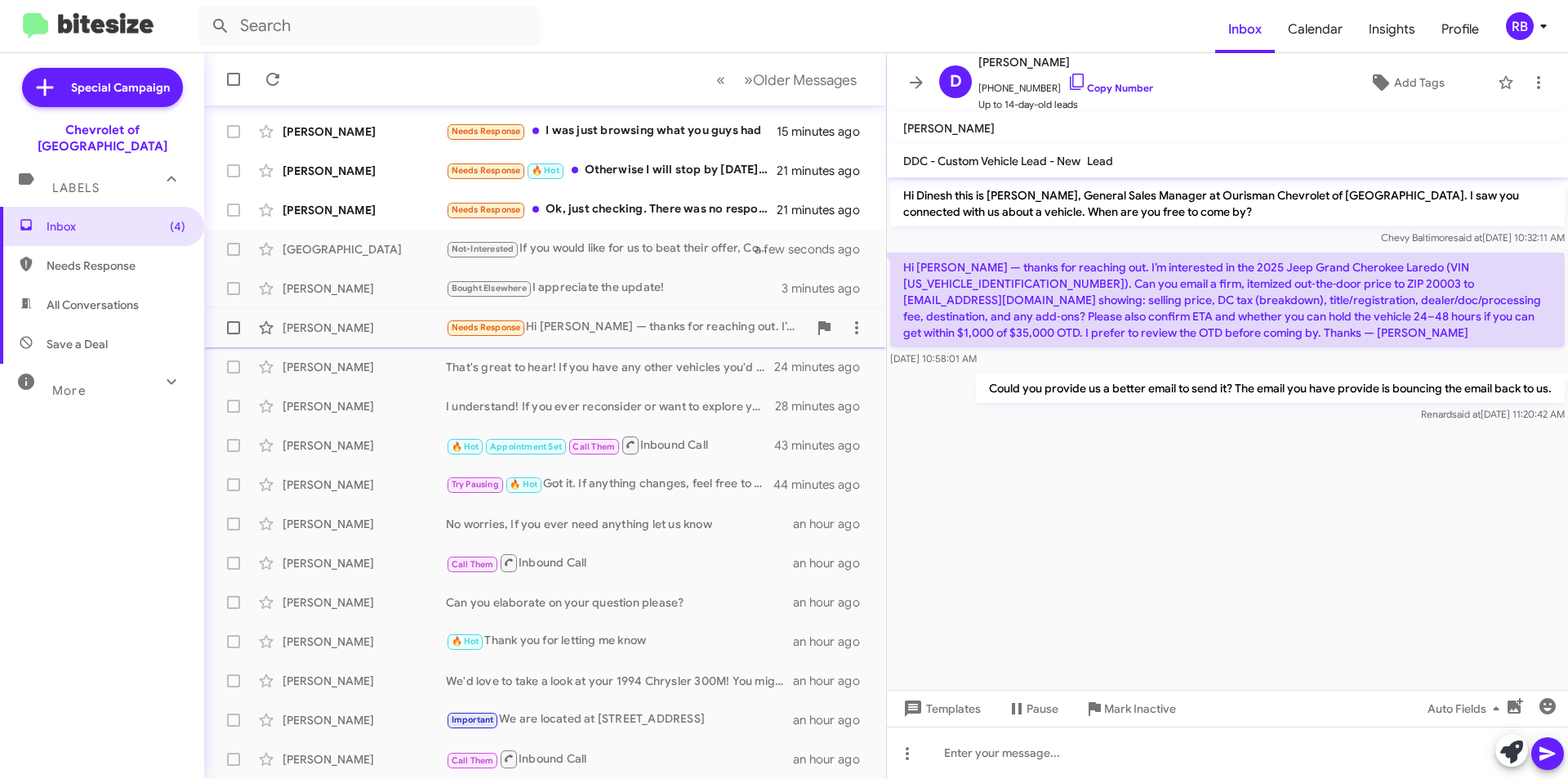
click at [693, 325] on div "Needs Response Hi [PERSON_NAME] — thanks for reaching out. I’m interested in th…" at bounding box center [626, 327] width 361 height 19
click at [710, 210] on div "Needs Response Ok, just checking. There was no response to my inquiry the other…" at bounding box center [626, 210] width 361 height 19
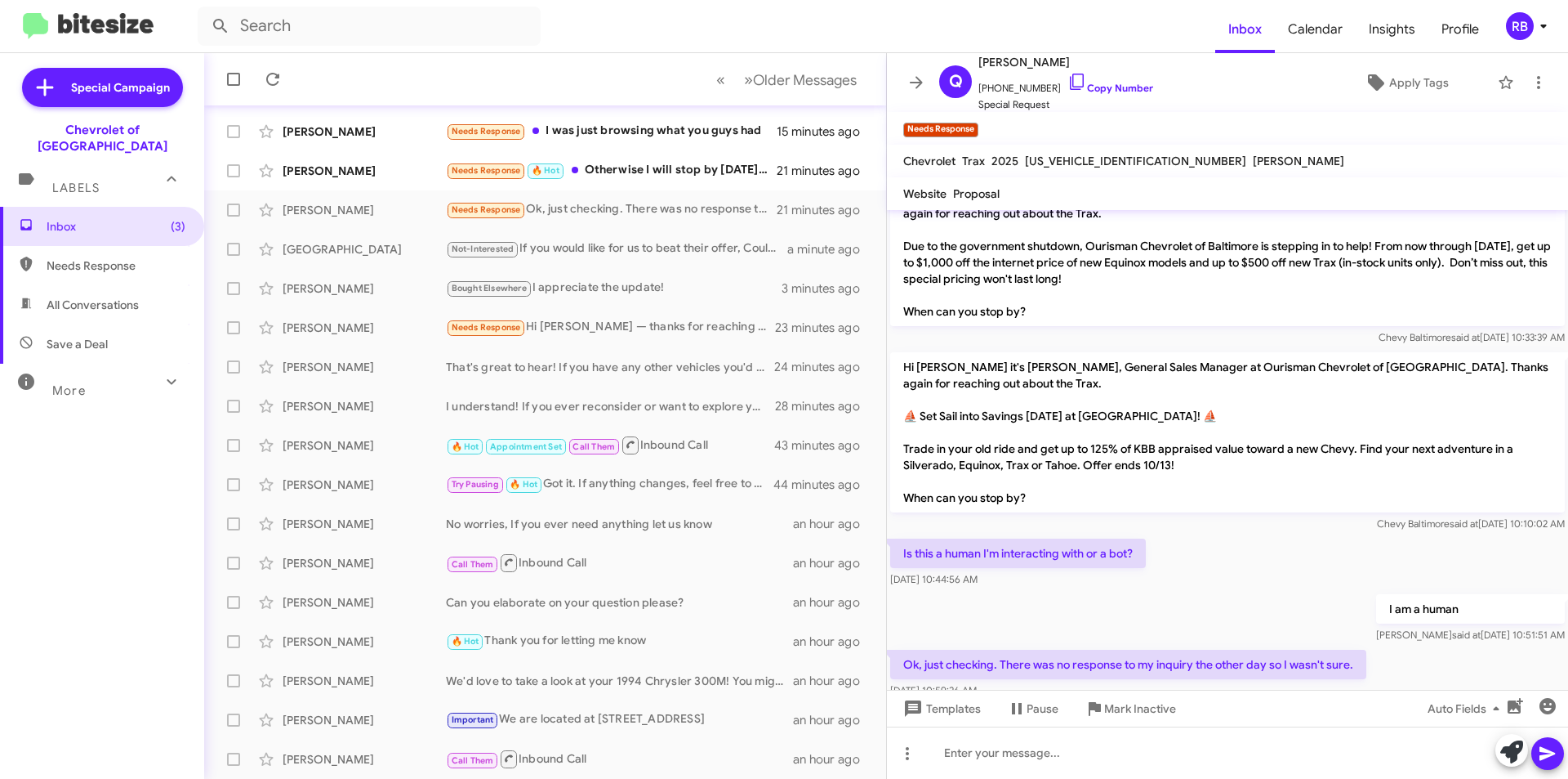
scroll to position [64, 0]
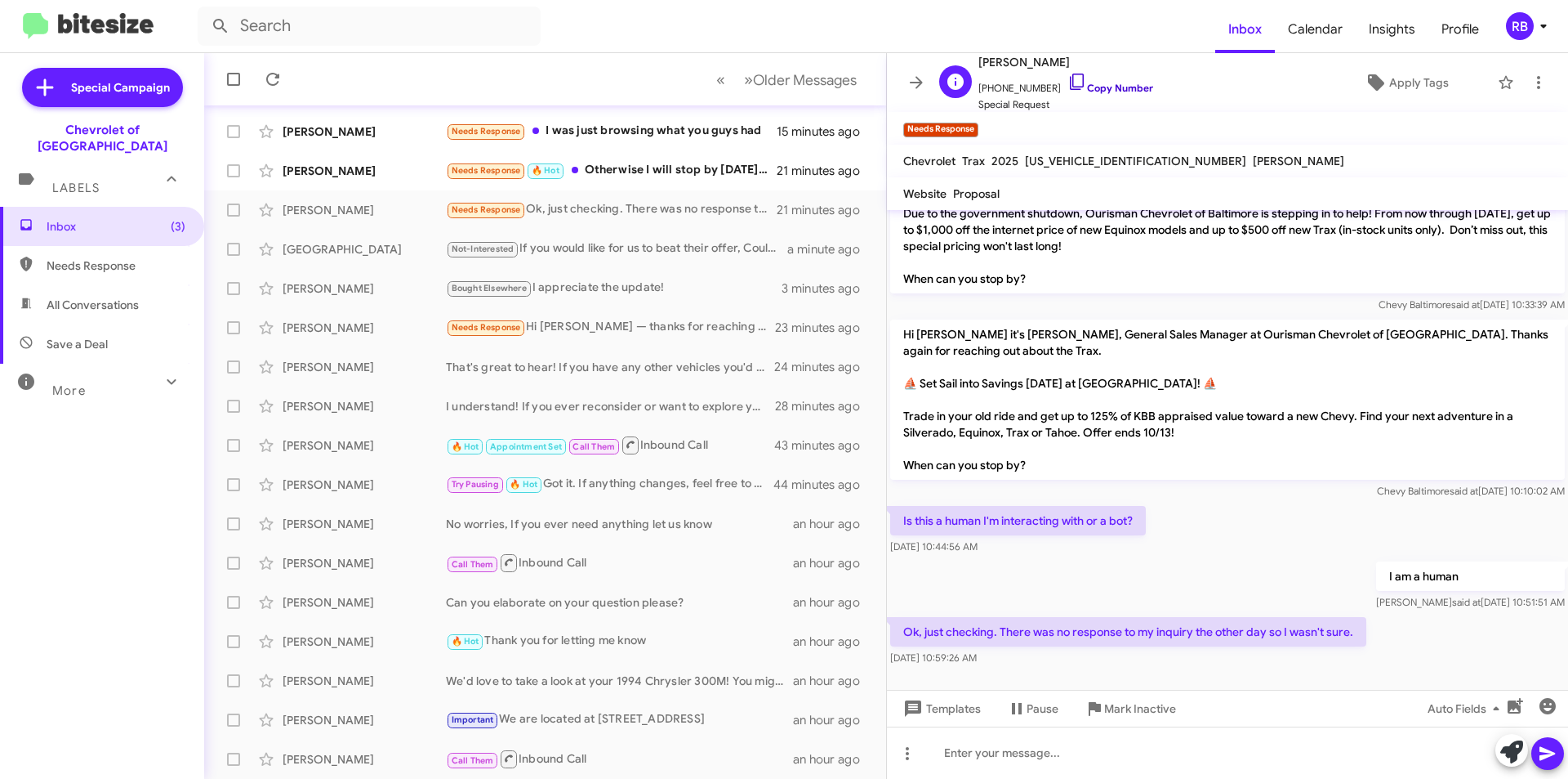
click at [1114, 91] on link "Copy Number" at bounding box center [1110, 87] width 86 height 12
click at [988, 744] on div at bounding box center [1227, 752] width 681 height 52
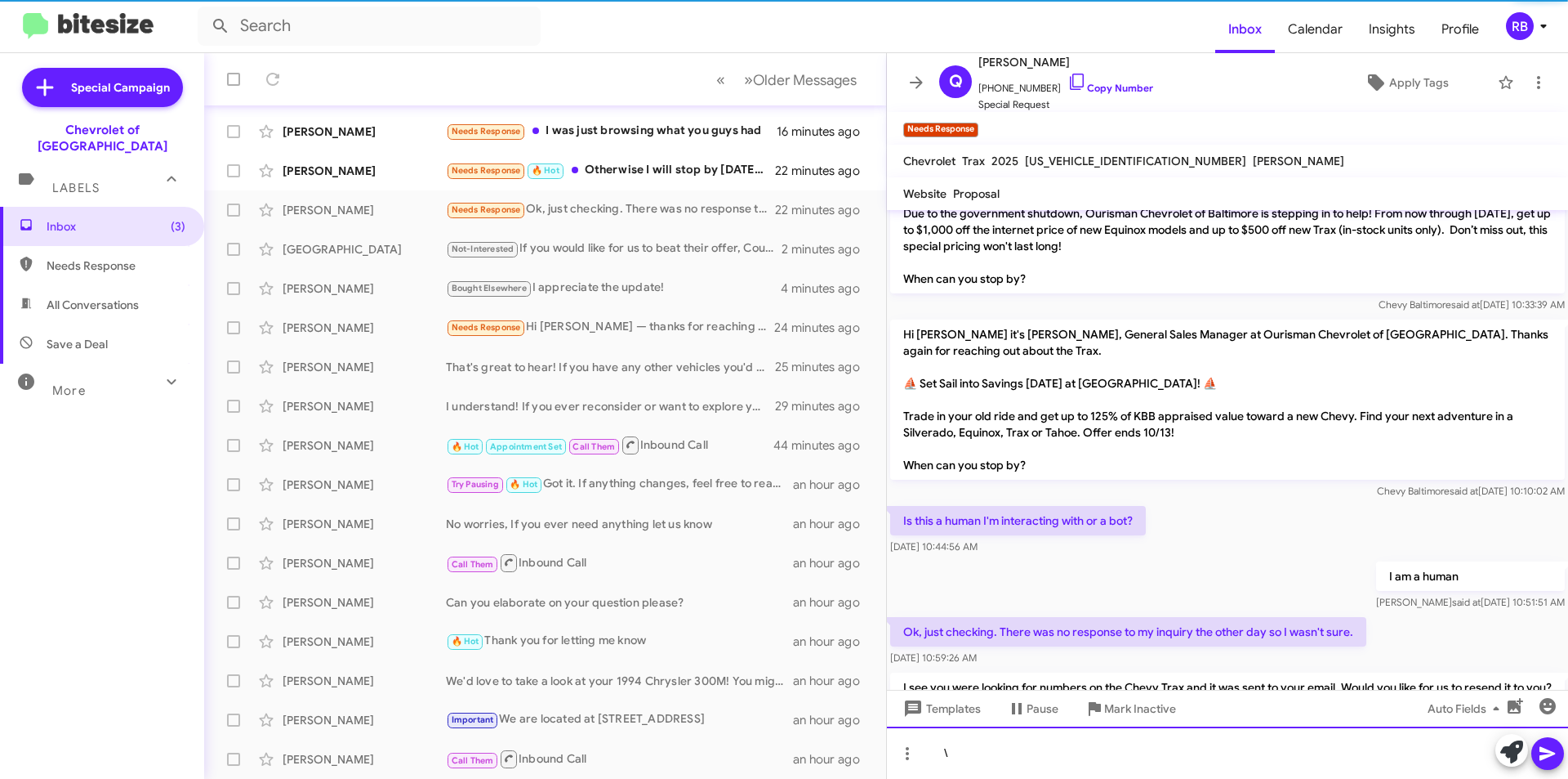
scroll to position [139, 0]
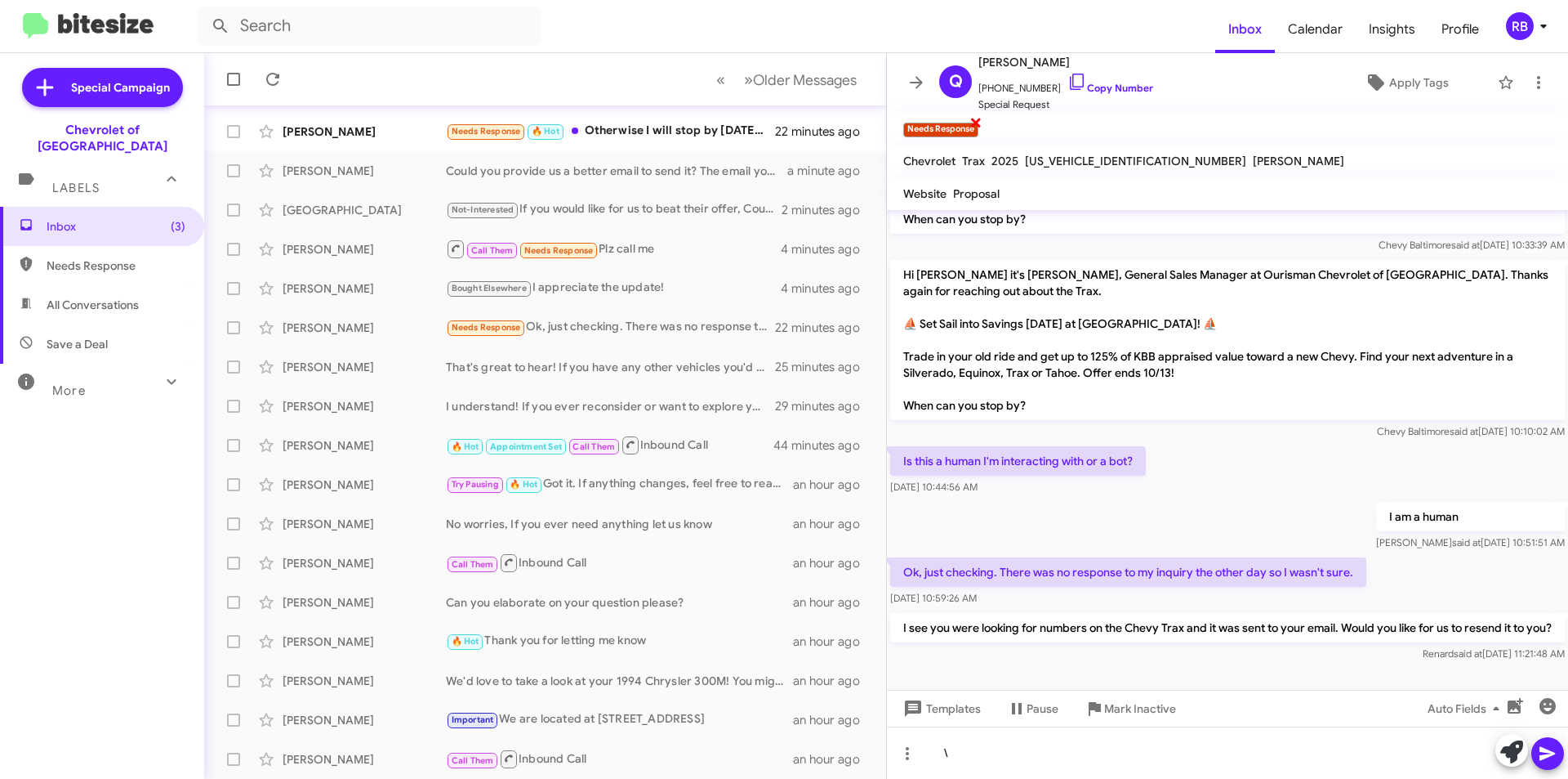
click at [976, 123] on span "×" at bounding box center [976, 122] width 13 height 20
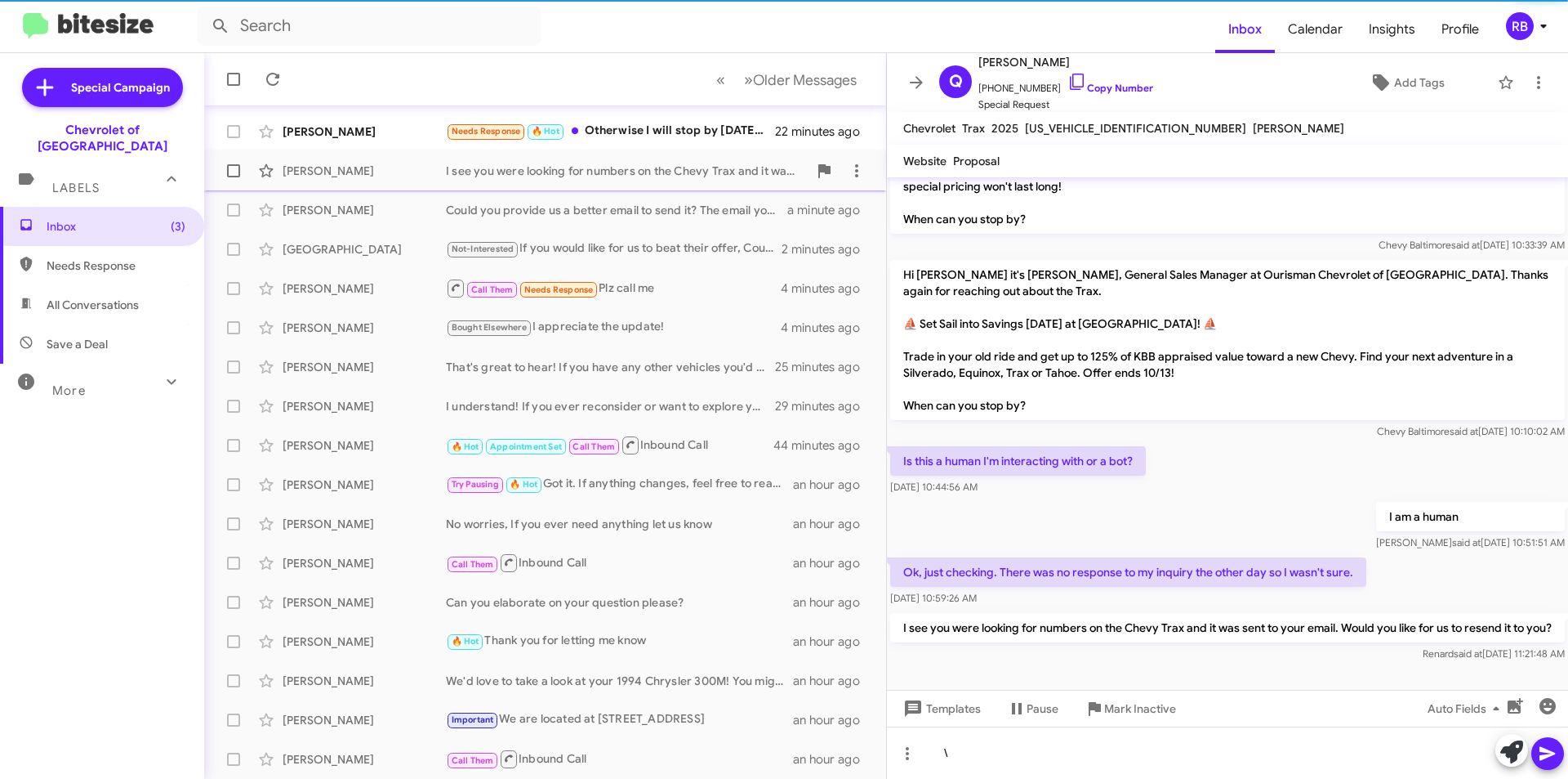
scroll to position [107, 0]
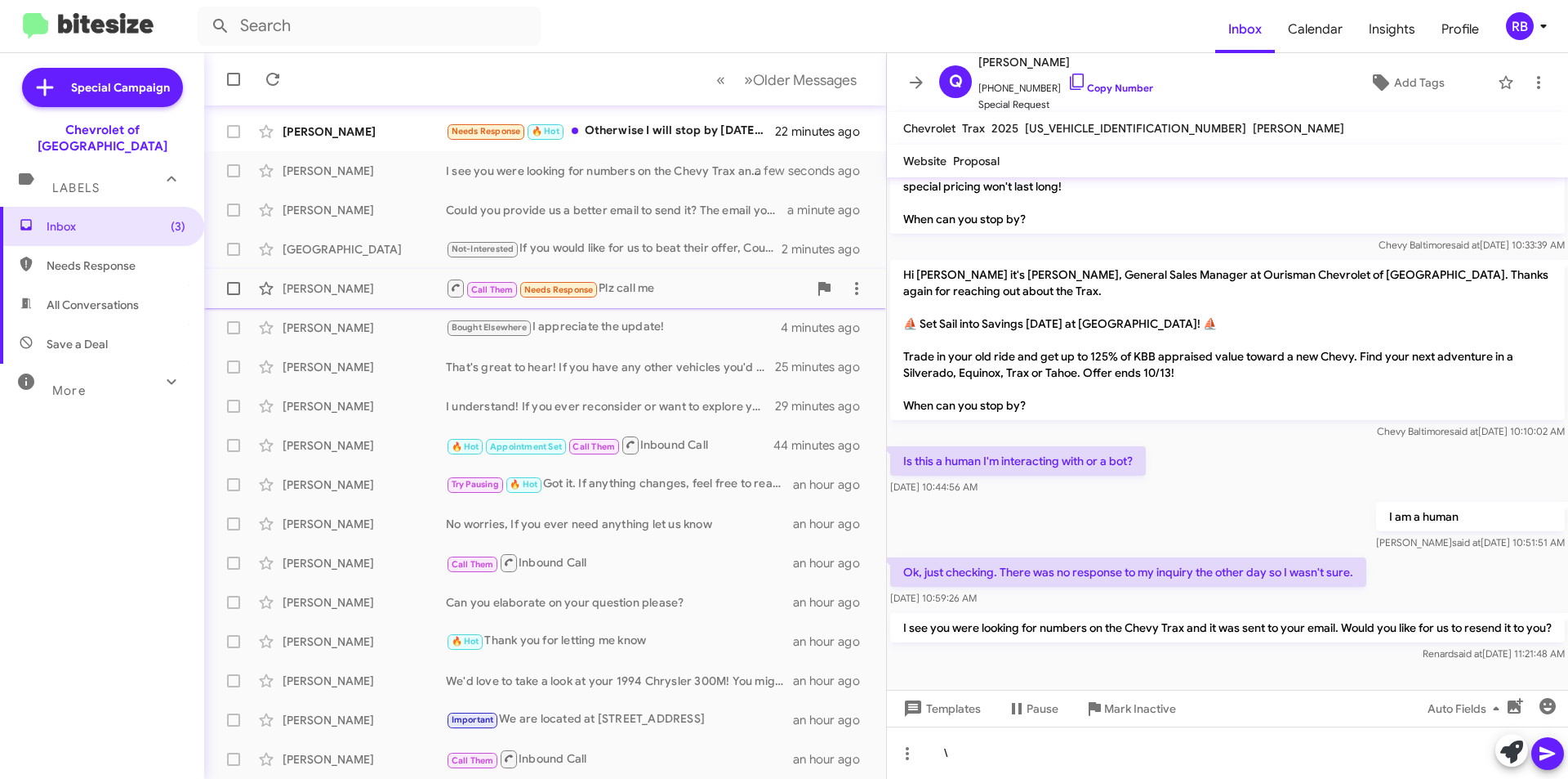
click at [700, 289] on div "Call Them Needs Response Plz call me" at bounding box center [626, 288] width 361 height 20
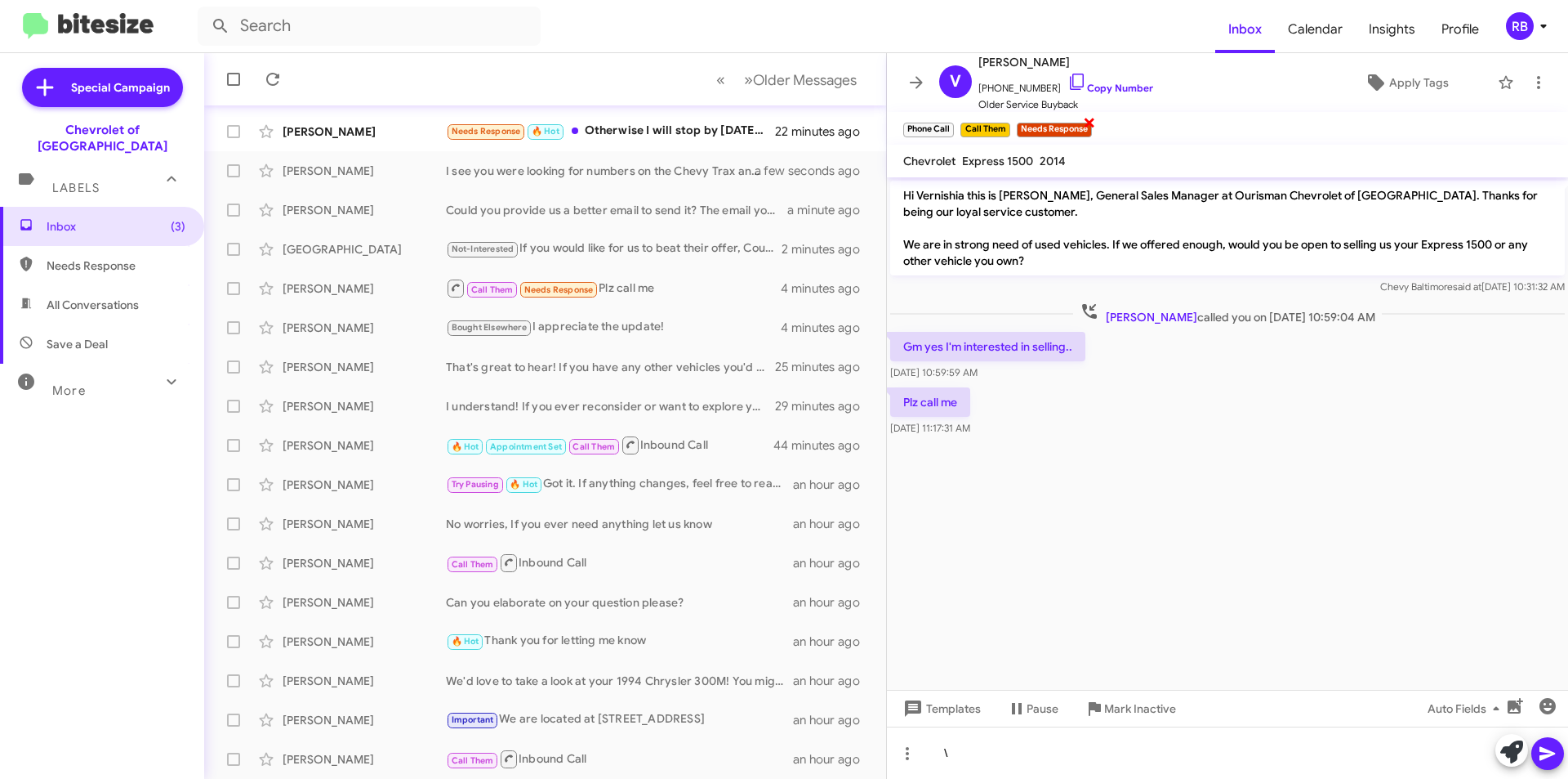
click at [1088, 122] on span "×" at bounding box center [1089, 122] width 13 height 20
click at [692, 138] on div "Needs Response 🔥 Hot Otherwise I will stop by [DATE] around 11am" at bounding box center [626, 131] width 361 height 19
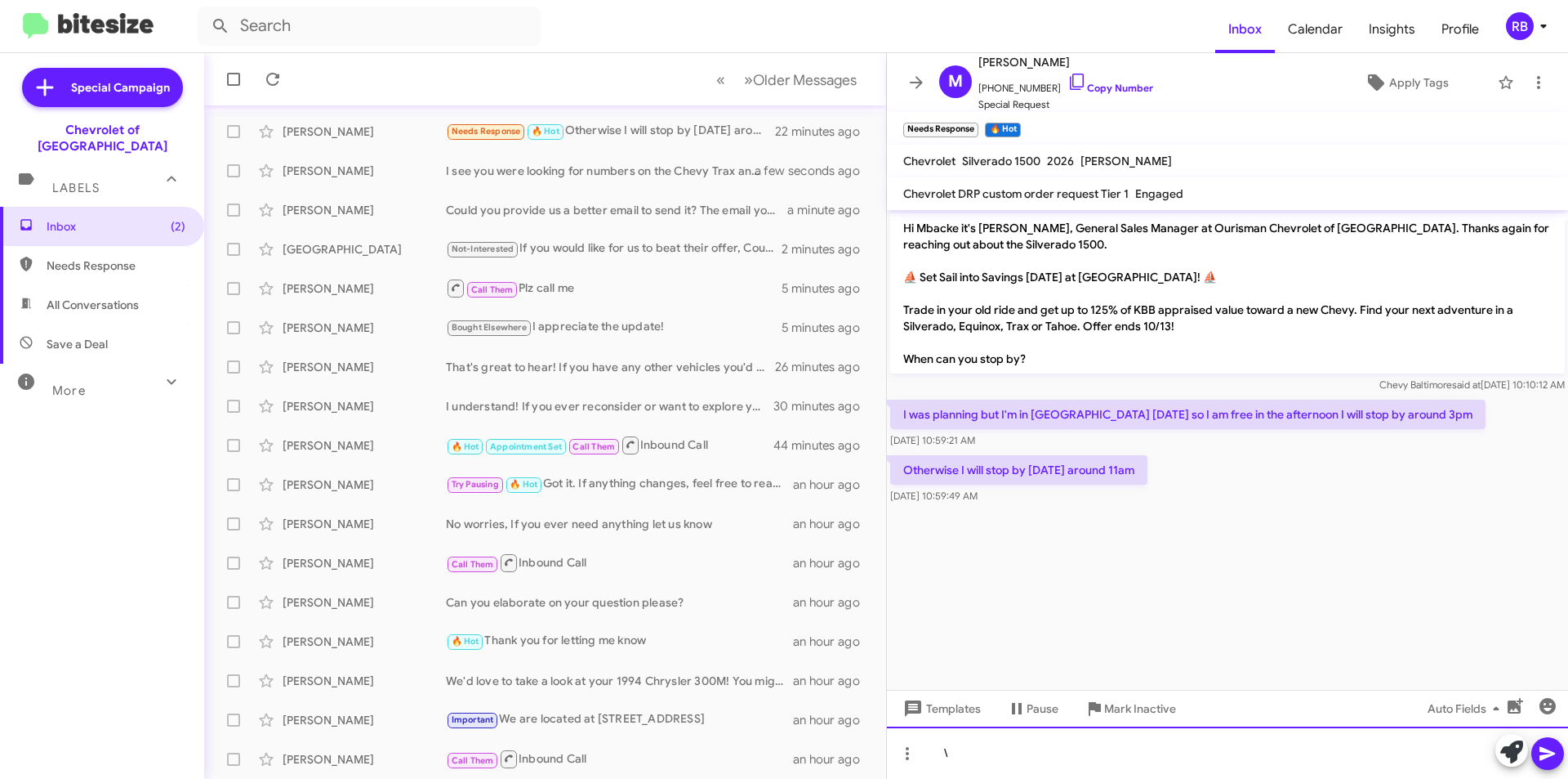
click at [970, 758] on div "\" at bounding box center [1227, 752] width 681 height 52
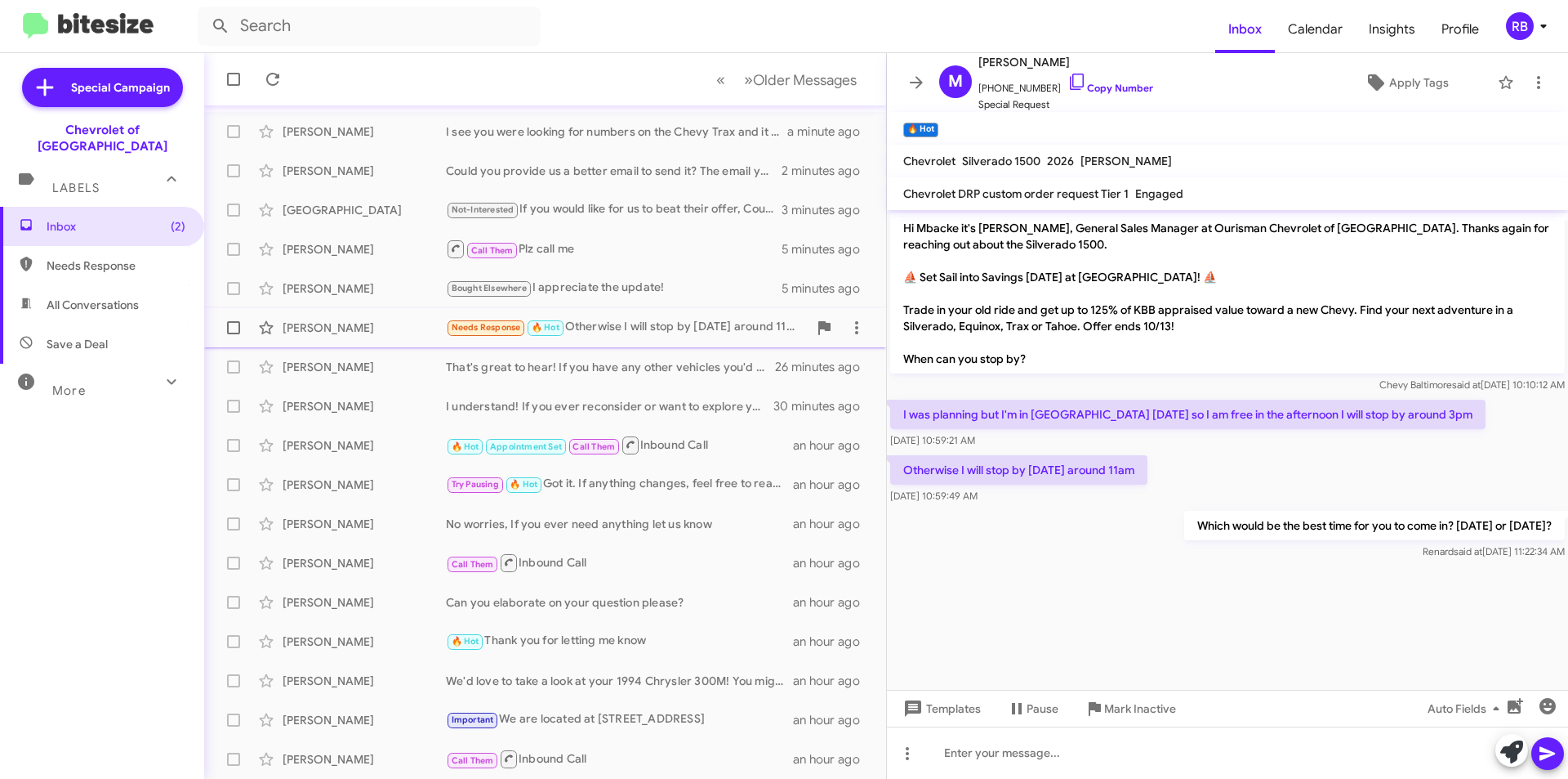
click at [686, 327] on div "Needs Response 🔥 Hot Otherwise I will stop by [DATE] around 11am" at bounding box center [626, 327] width 361 height 19
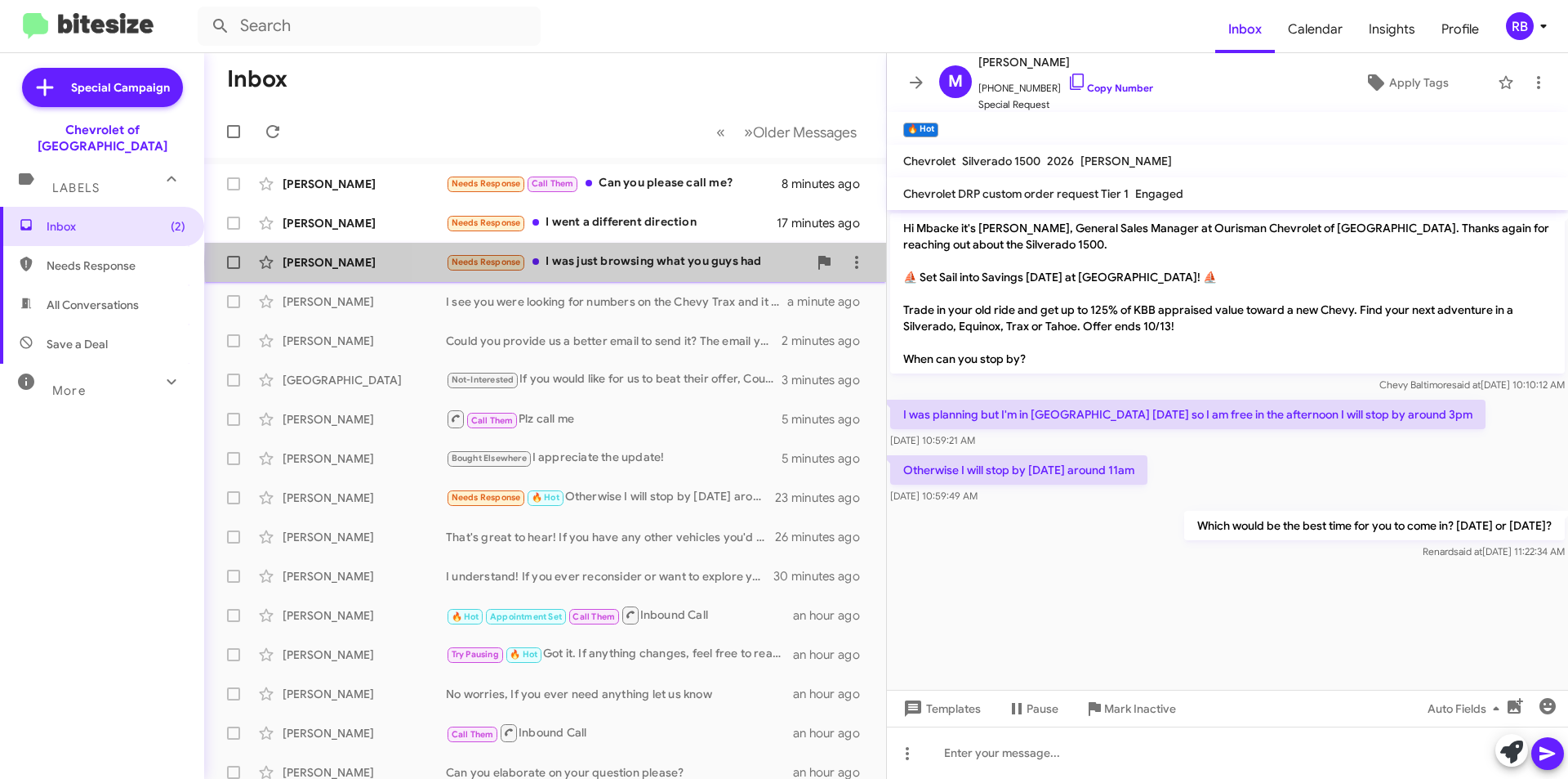
click at [677, 262] on div "Needs Response I was just browsing what you guys had" at bounding box center [626, 261] width 361 height 19
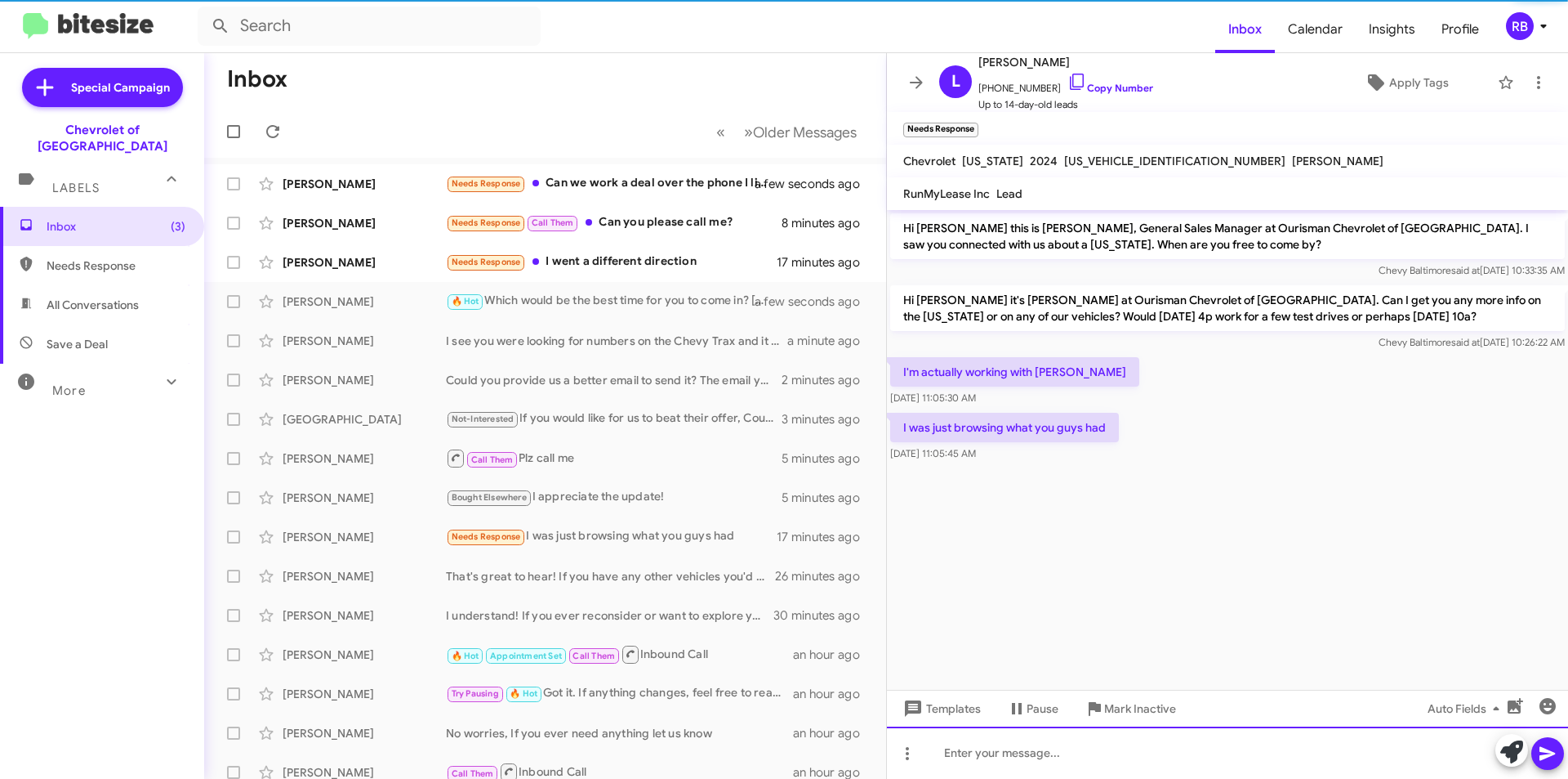
click at [962, 744] on div at bounding box center [1227, 752] width 681 height 52
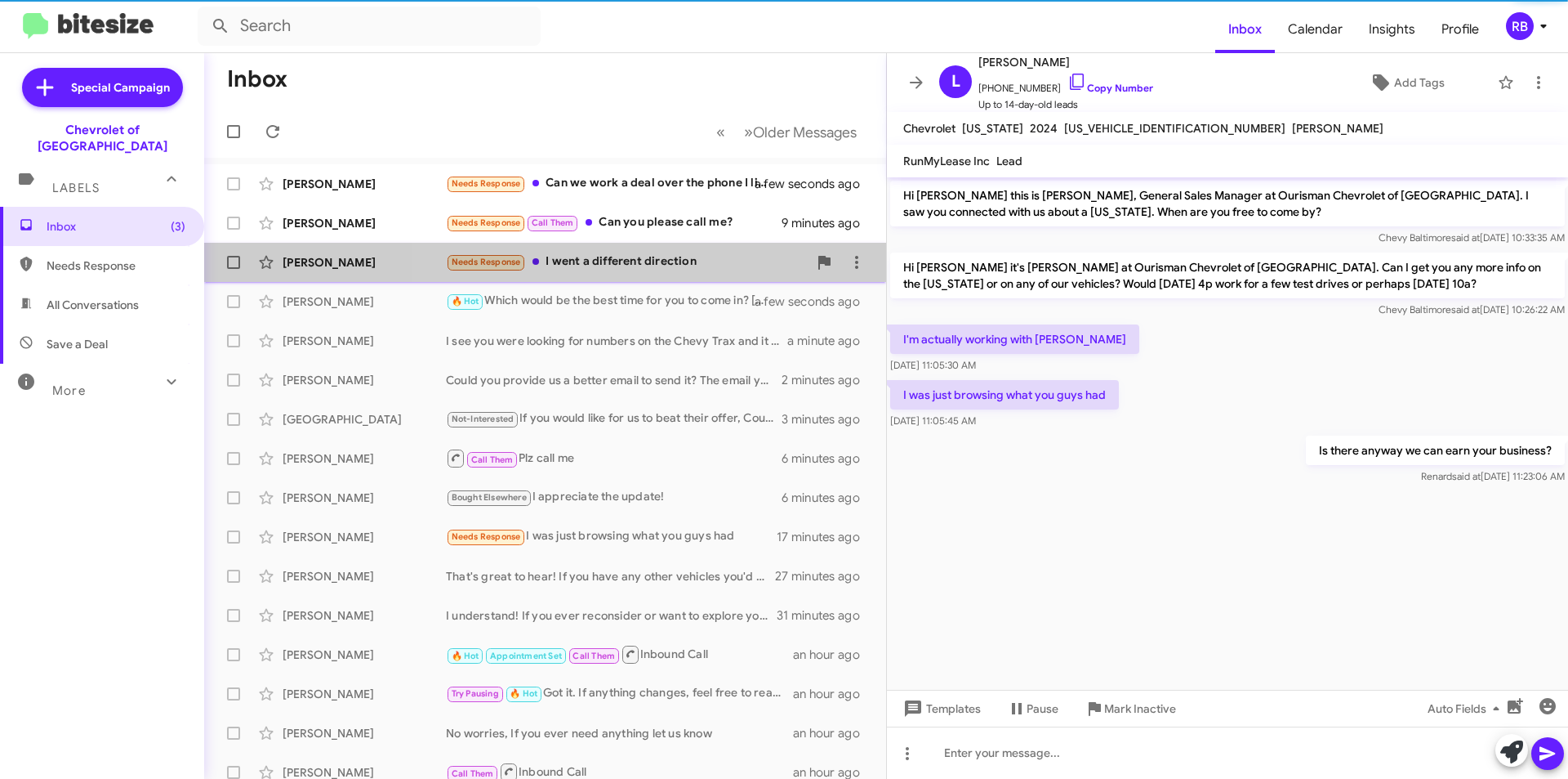
click at [726, 261] on div "Needs Response I went a different direction" at bounding box center [626, 261] width 361 height 19
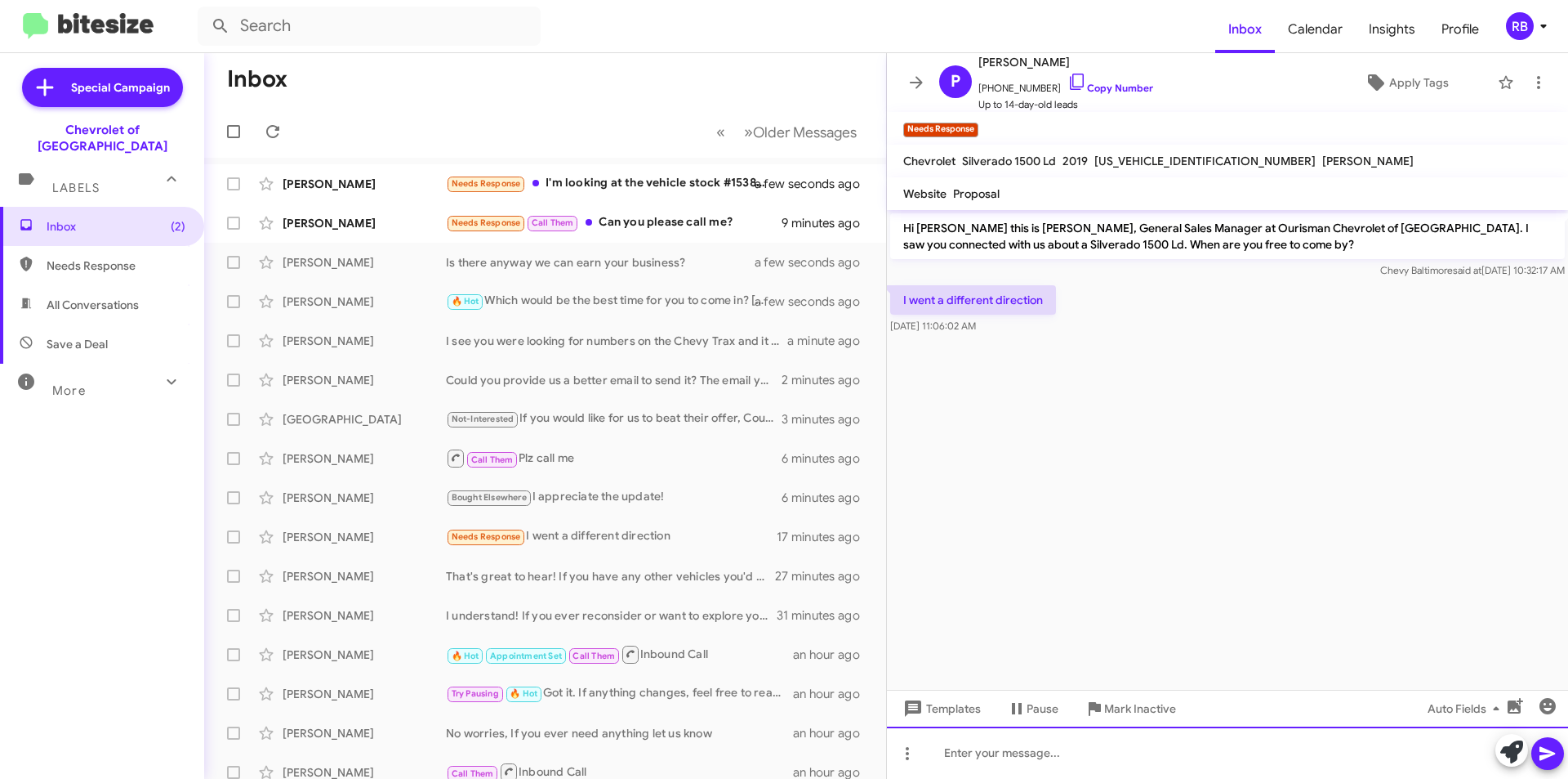
click at [988, 753] on div at bounding box center [1227, 752] width 681 height 52
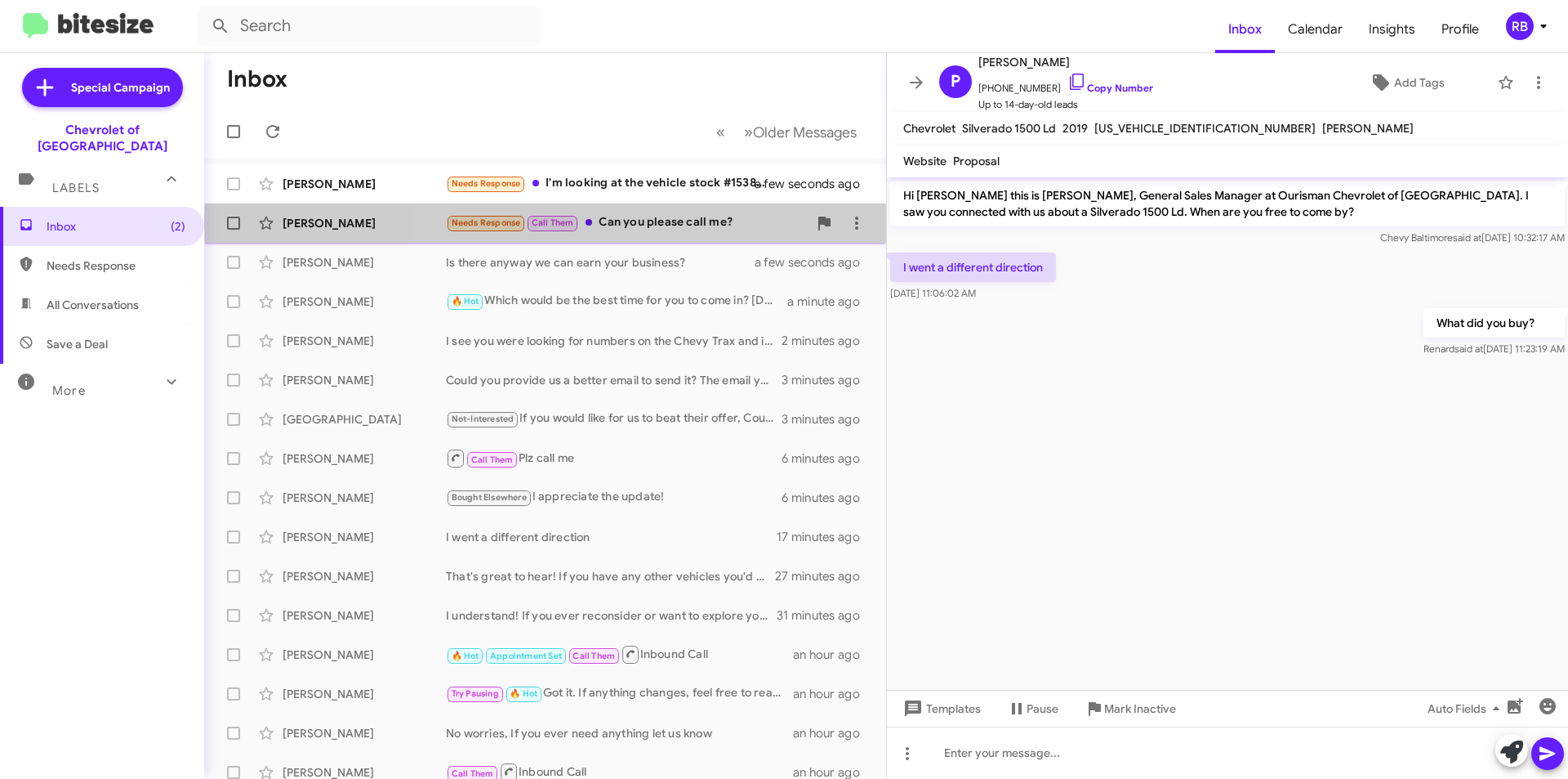
click at [750, 222] on div "Needs Response Call Them Can you please call me?" at bounding box center [626, 222] width 361 height 19
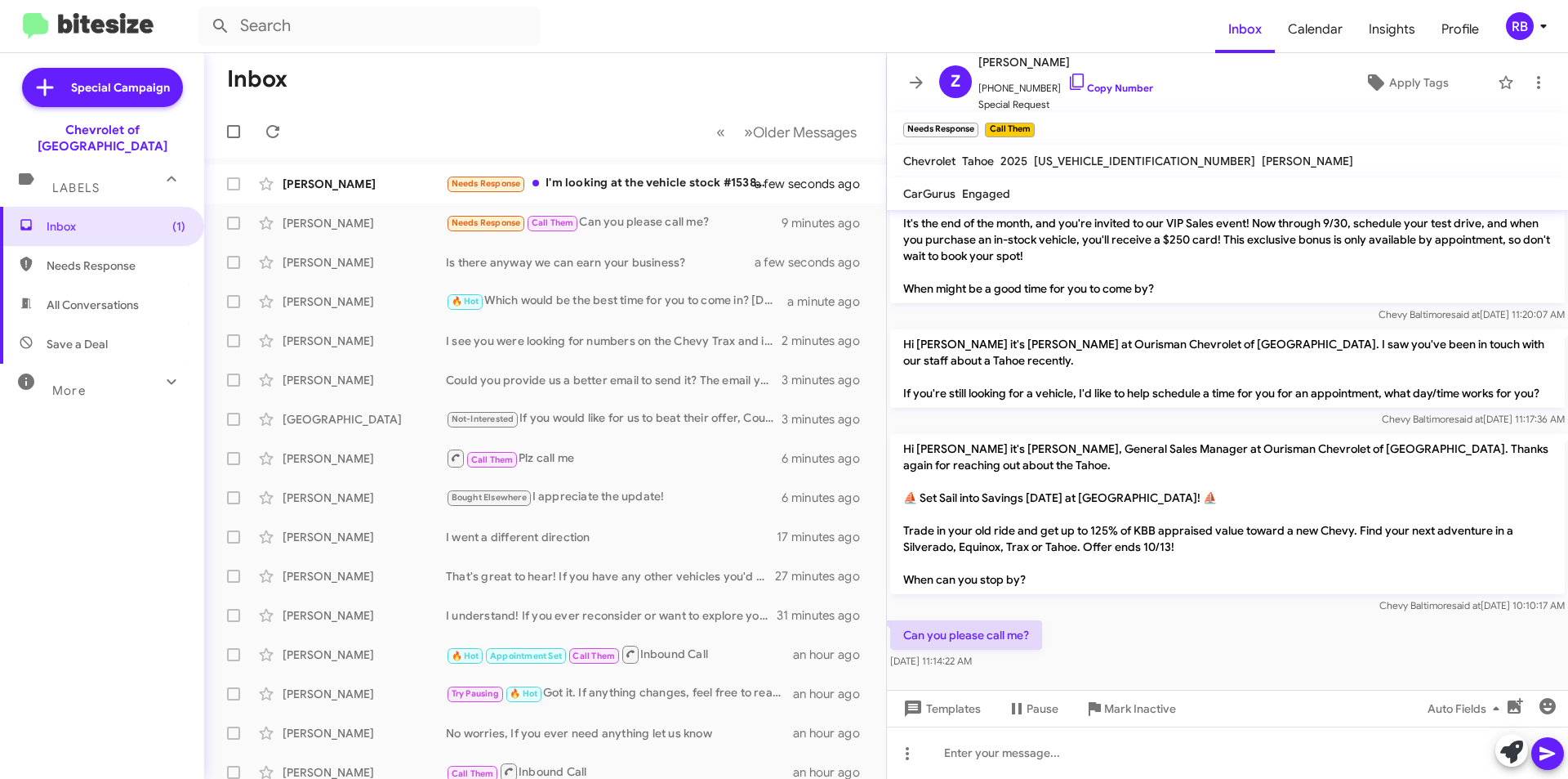
scroll to position [379, 0]
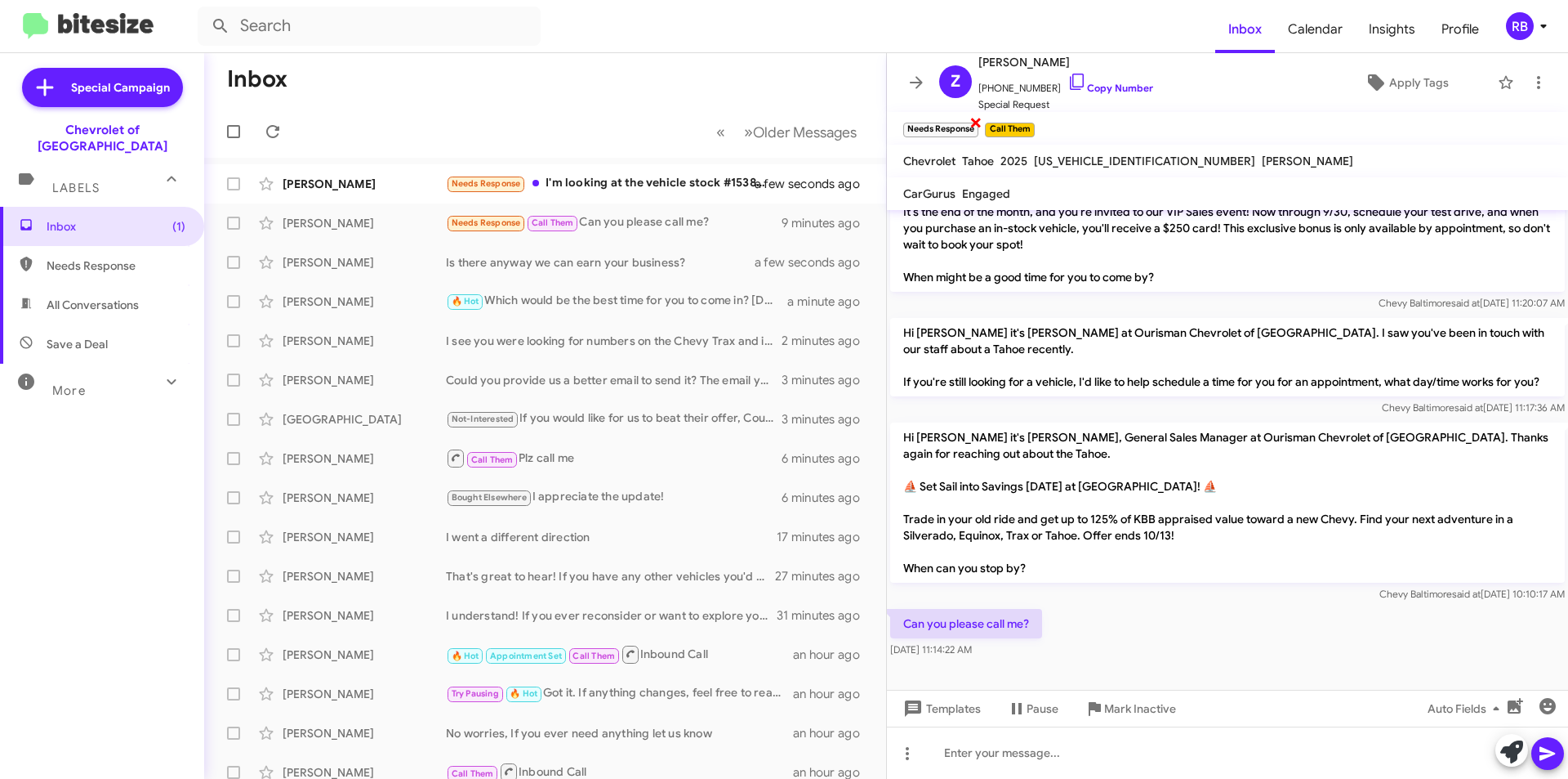
click at [974, 123] on span "×" at bounding box center [976, 122] width 13 height 20
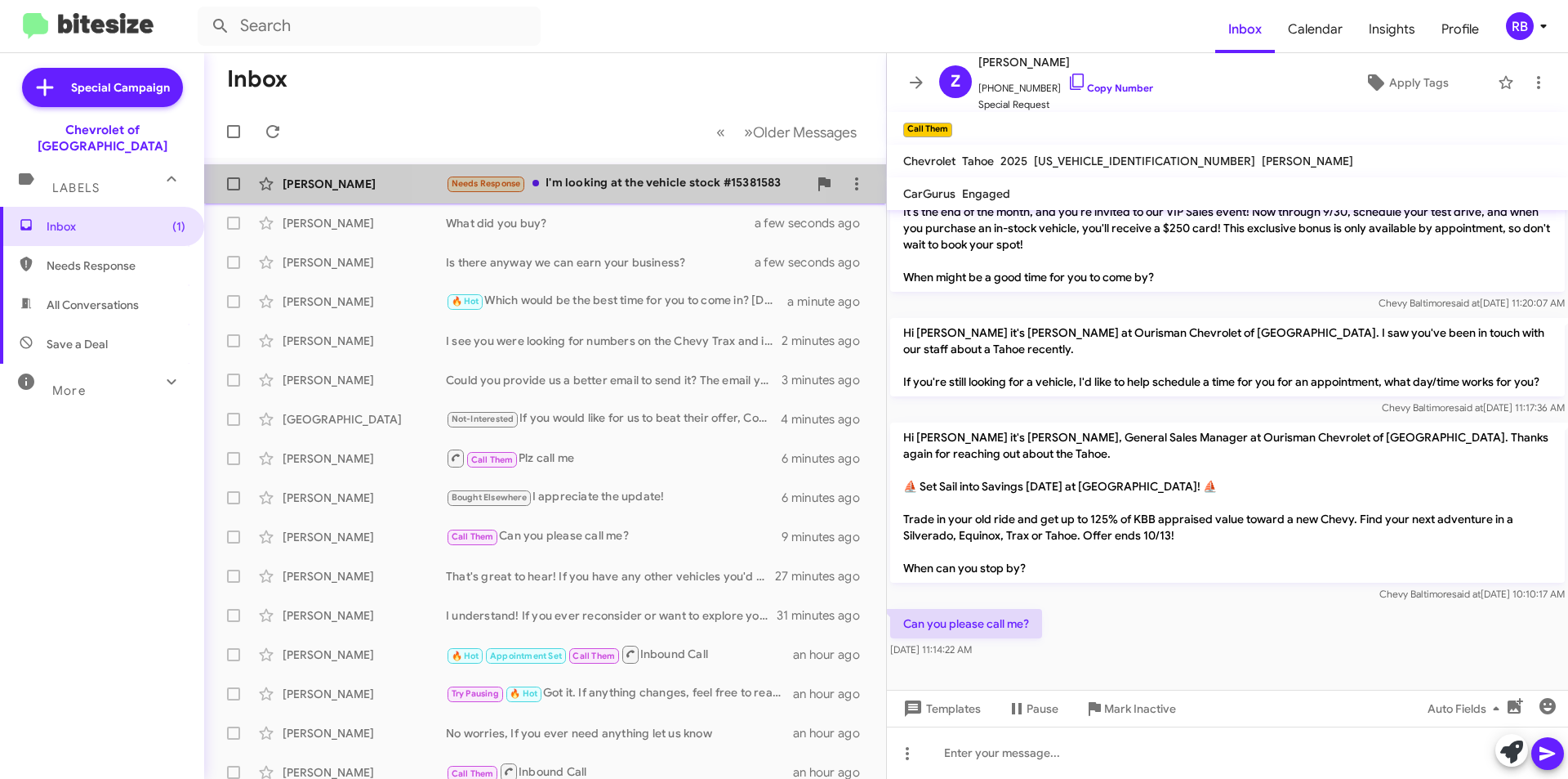
click at [633, 182] on div "Needs Response I'm looking at the vehicle stock #15381583" at bounding box center [626, 183] width 361 height 19
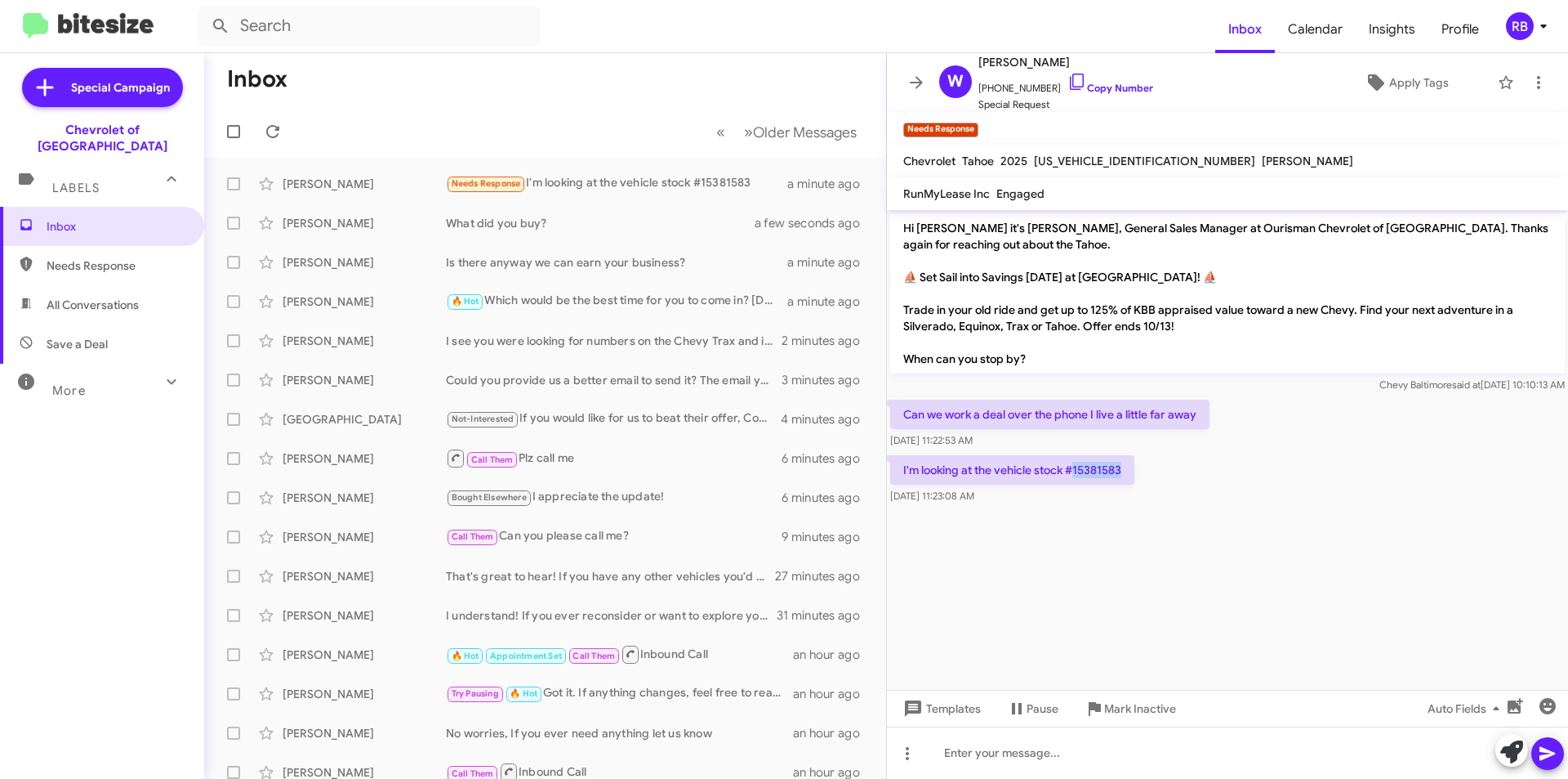
drag, startPoint x: 1122, startPoint y: 468, endPoint x: 1076, endPoint y: 471, distance: 46.1
click at [1076, 471] on p "I'm looking at the vehicle stock #15381583" at bounding box center [1013, 470] width 244 height 29
copy p "15381583"
